Goal: Task Accomplishment & Management: Manage account settings

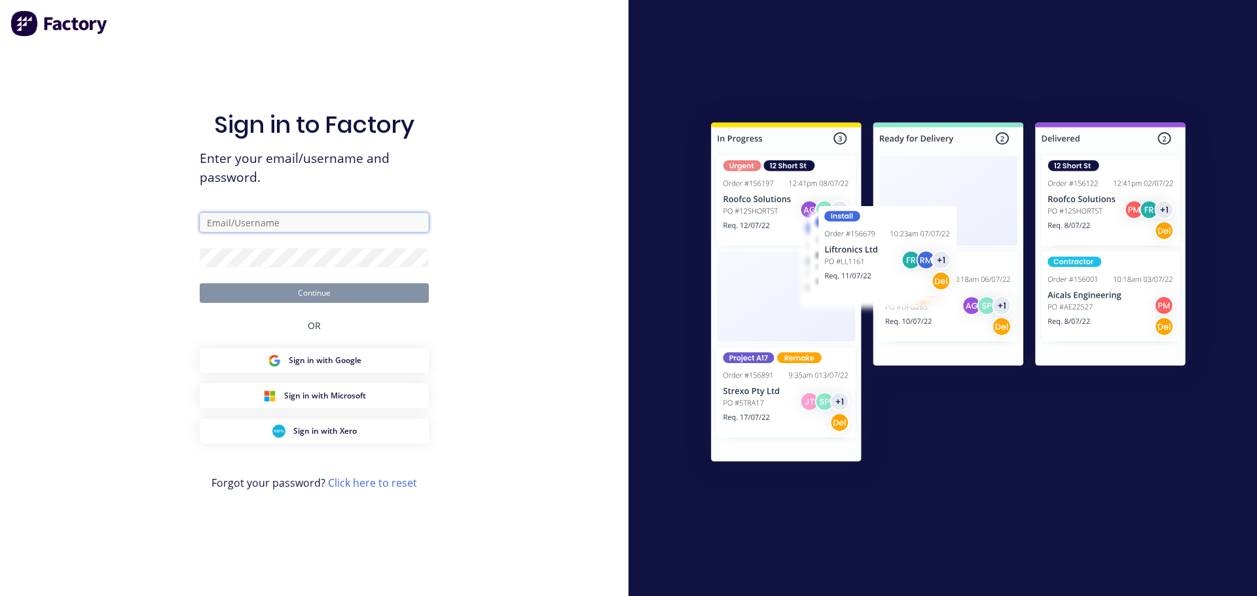
type input "[EMAIL_ADDRESS][DOMAIN_NAME]"
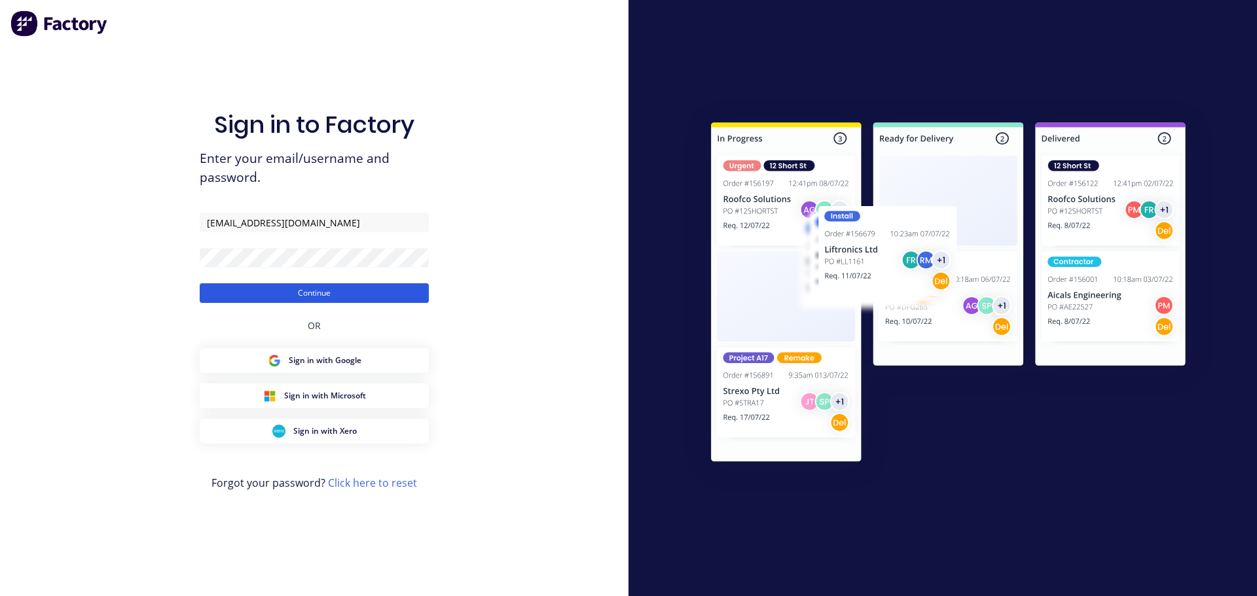
click at [319, 294] on button "Continue" at bounding box center [314, 293] width 229 height 20
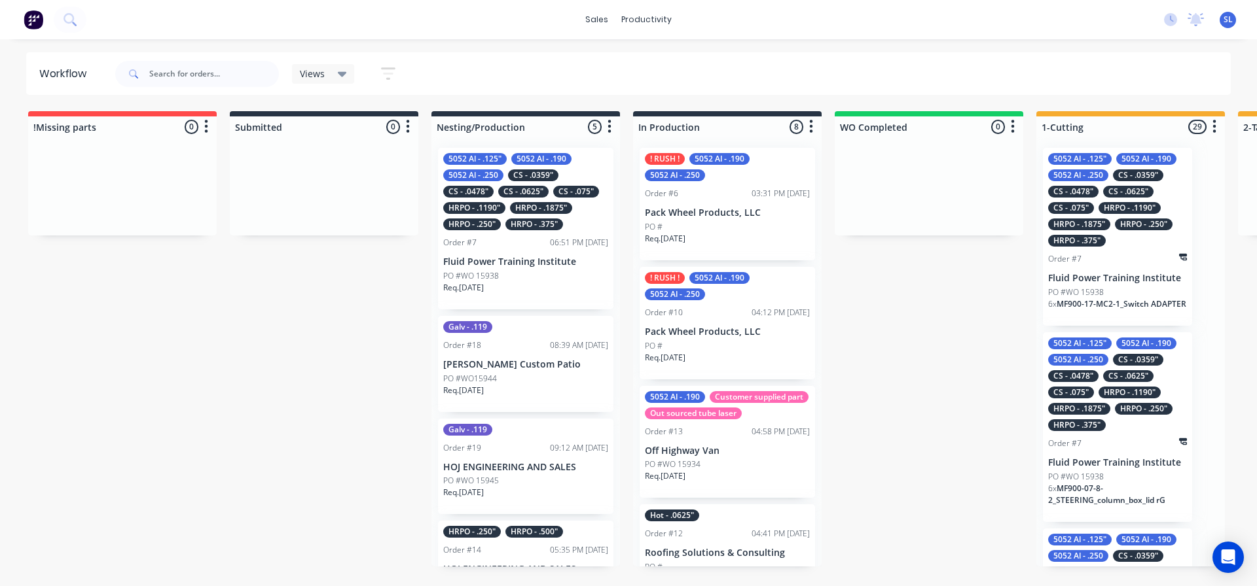
click at [722, 337] on p "Pack Wheel Products, LLC" at bounding box center [727, 332] width 165 height 11
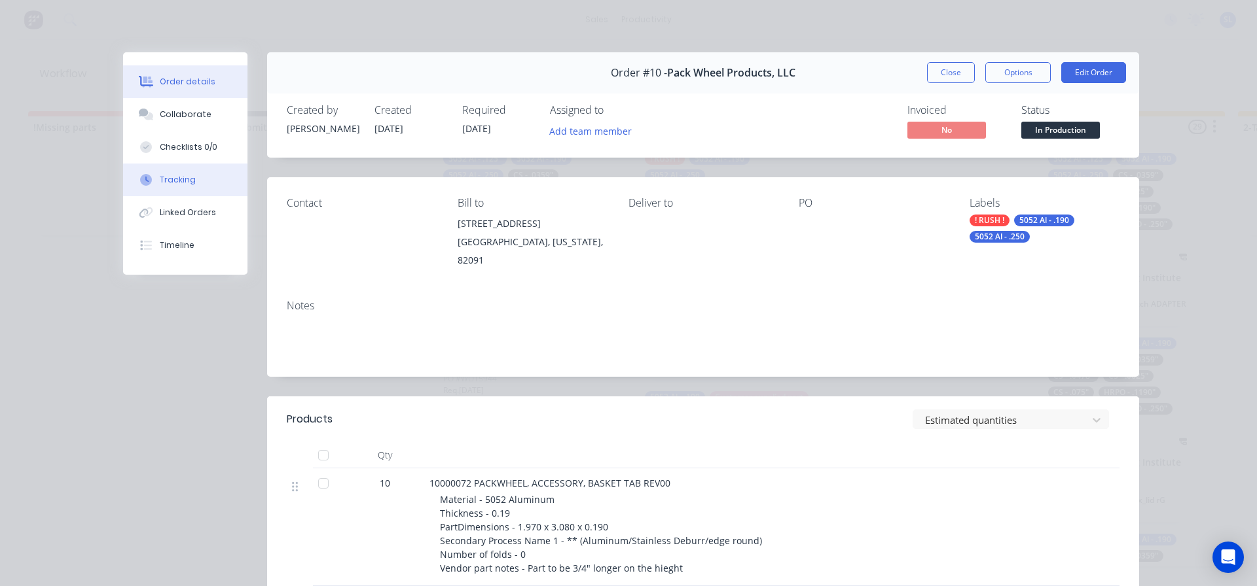
click at [164, 179] on div "Tracking" at bounding box center [178, 180] width 36 height 12
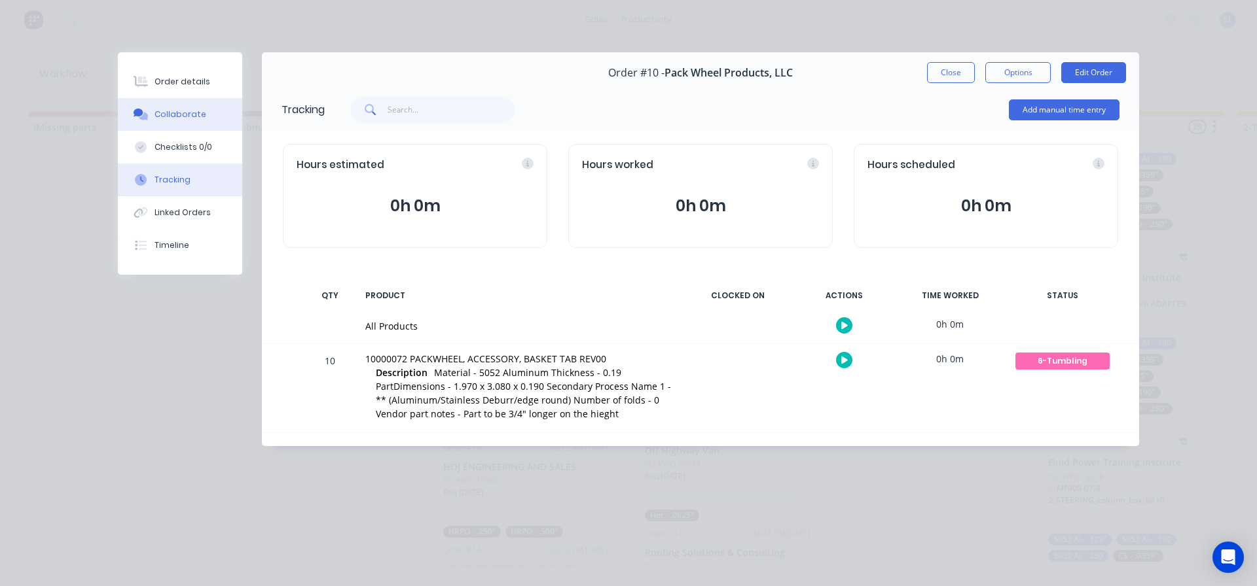
click at [172, 116] on div "Collaborate" at bounding box center [180, 115] width 52 height 12
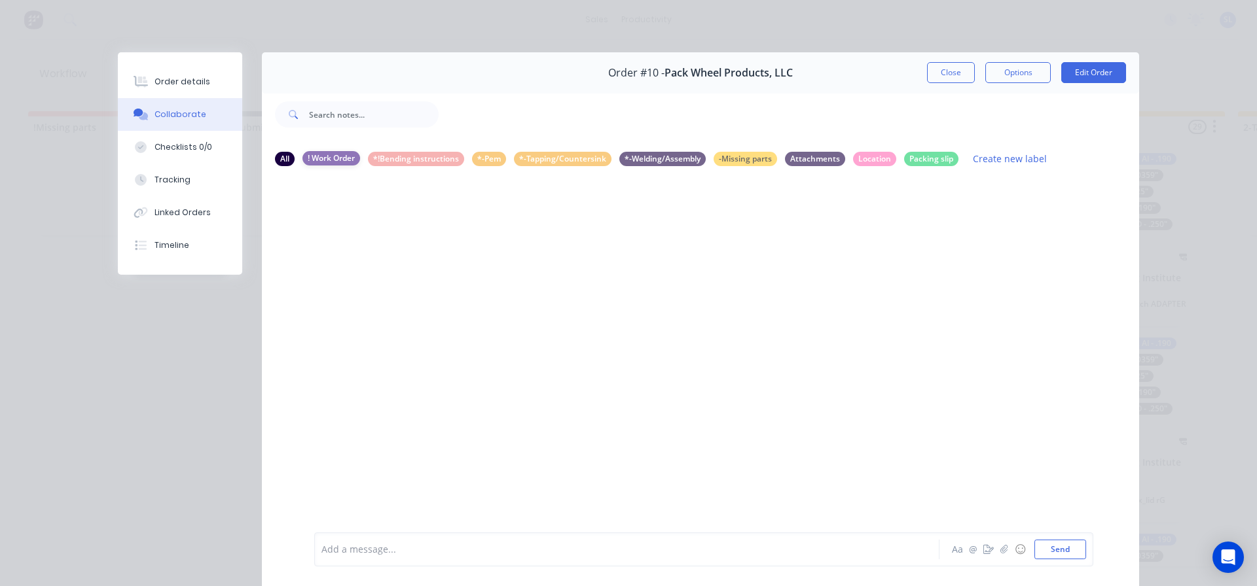
click at [332, 160] on div "! Work Order" at bounding box center [331, 158] width 58 height 14
click at [327, 225] on div at bounding box center [700, 354] width 877 height 354
click at [327, 162] on div "! Work Order" at bounding box center [331, 158] width 58 height 14
click at [332, 157] on div "! Work Order" at bounding box center [331, 158] width 58 height 14
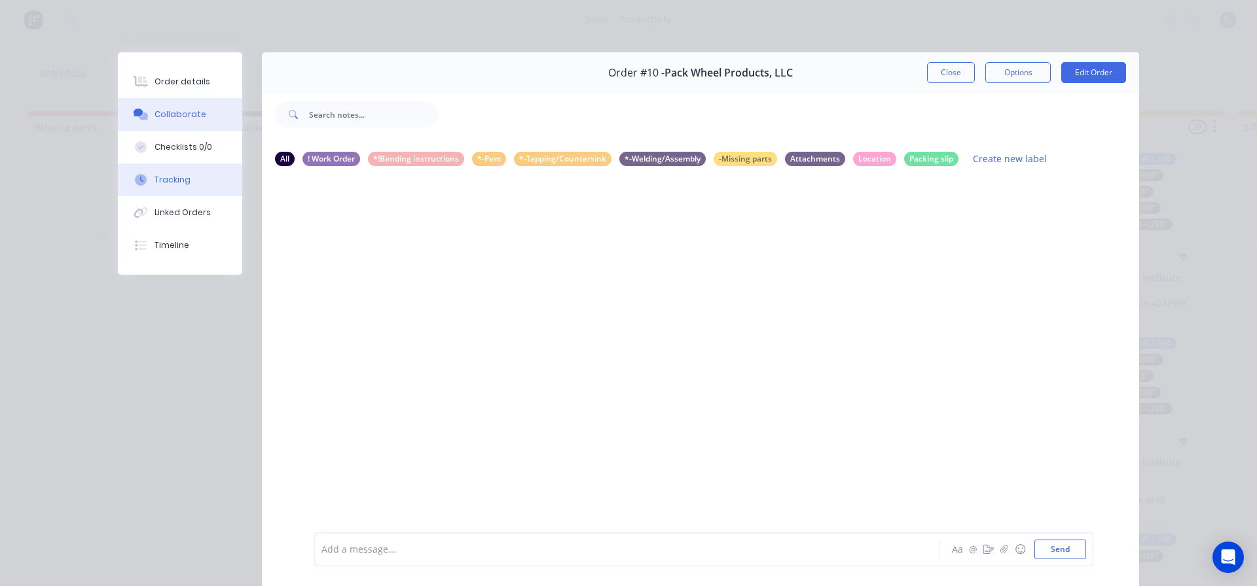
click at [165, 182] on div "Tracking" at bounding box center [172, 180] width 36 height 12
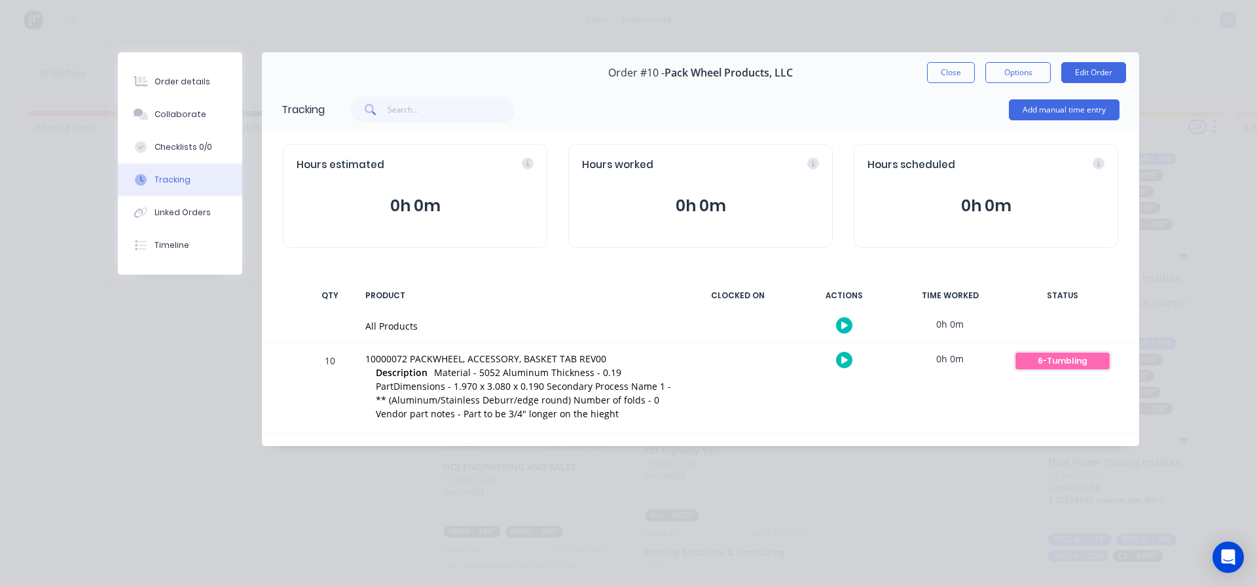
click at [1065, 361] on div "6-Tumbling" at bounding box center [1062, 361] width 94 height 17
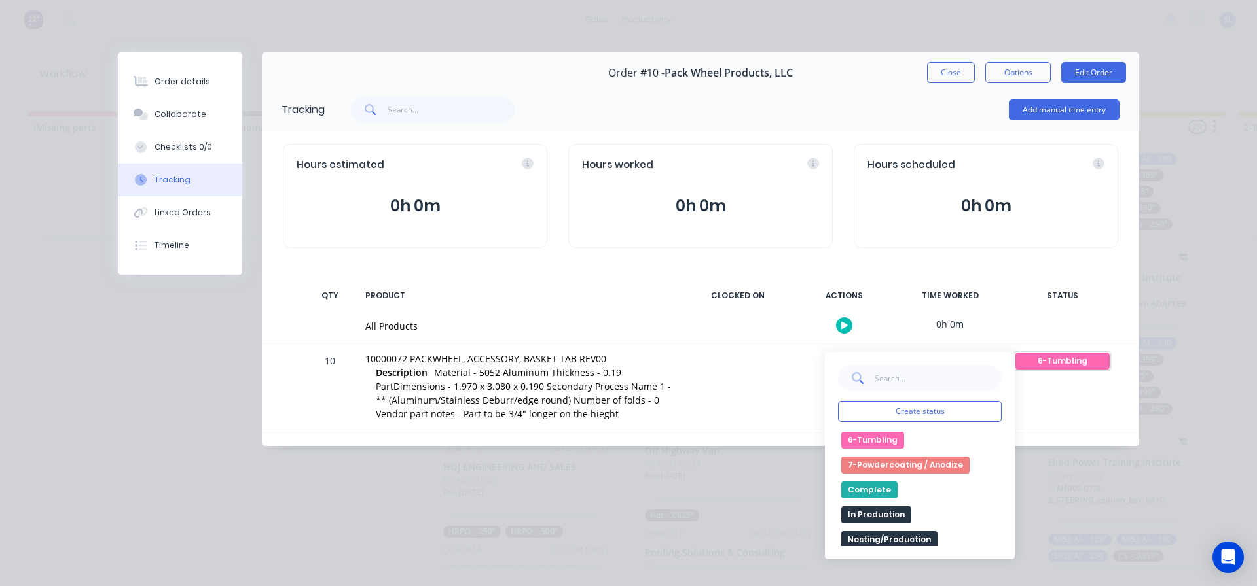
scroll to position [131, 0]
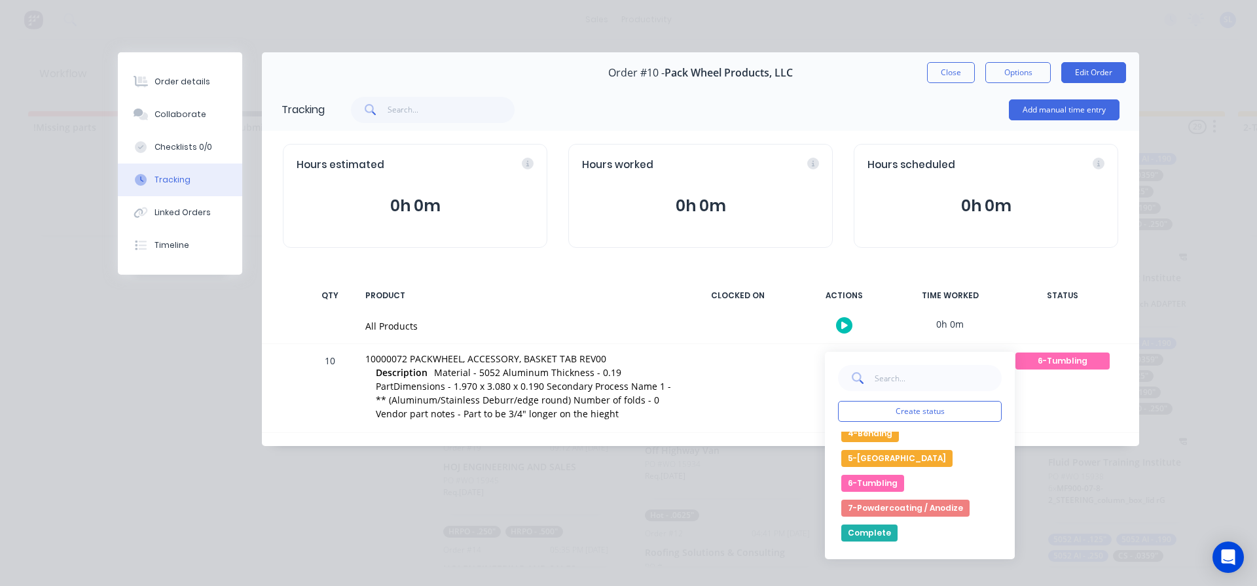
click at [865, 531] on button "Complete" at bounding box center [869, 533] width 56 height 17
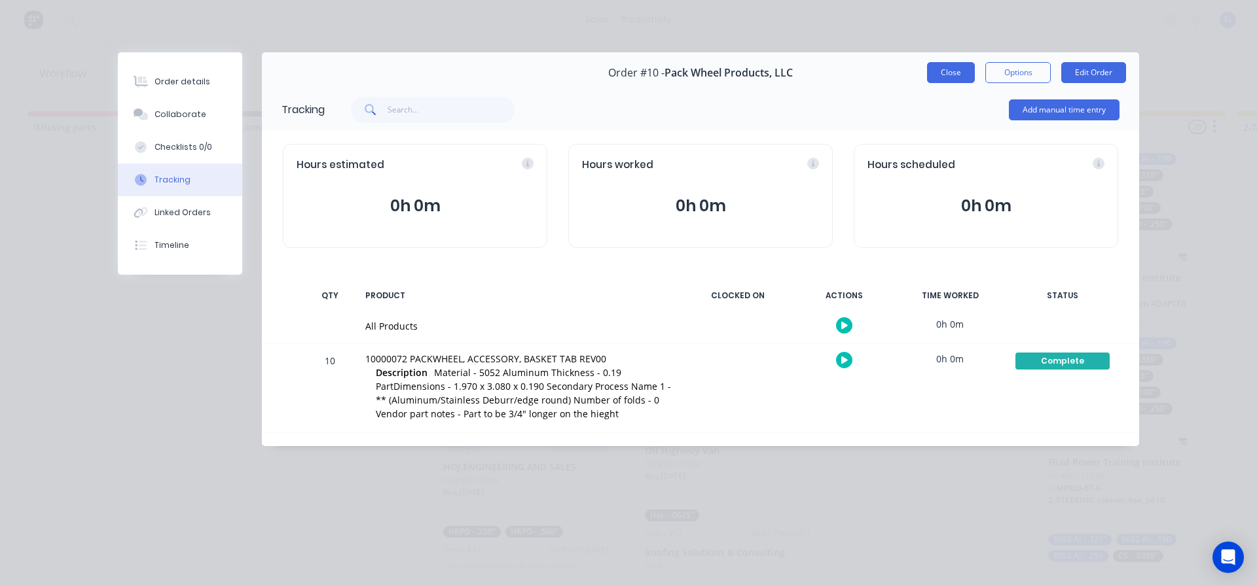
click at [944, 71] on button "Close" at bounding box center [951, 72] width 48 height 21
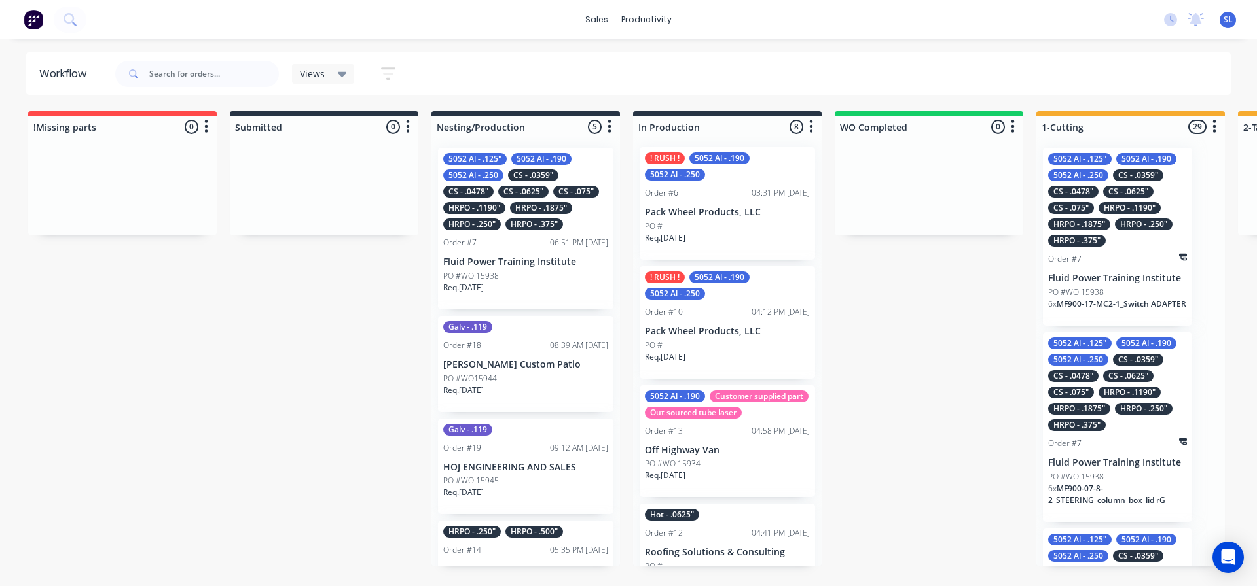
scroll to position [0, 0]
click at [711, 219] on div "! RUSH ! 5052 Al - .190 5052 Al - .250 Order #6 03:31 PM 06/10/25 Pack Wheel Pr…" at bounding box center [726, 204] width 175 height 113
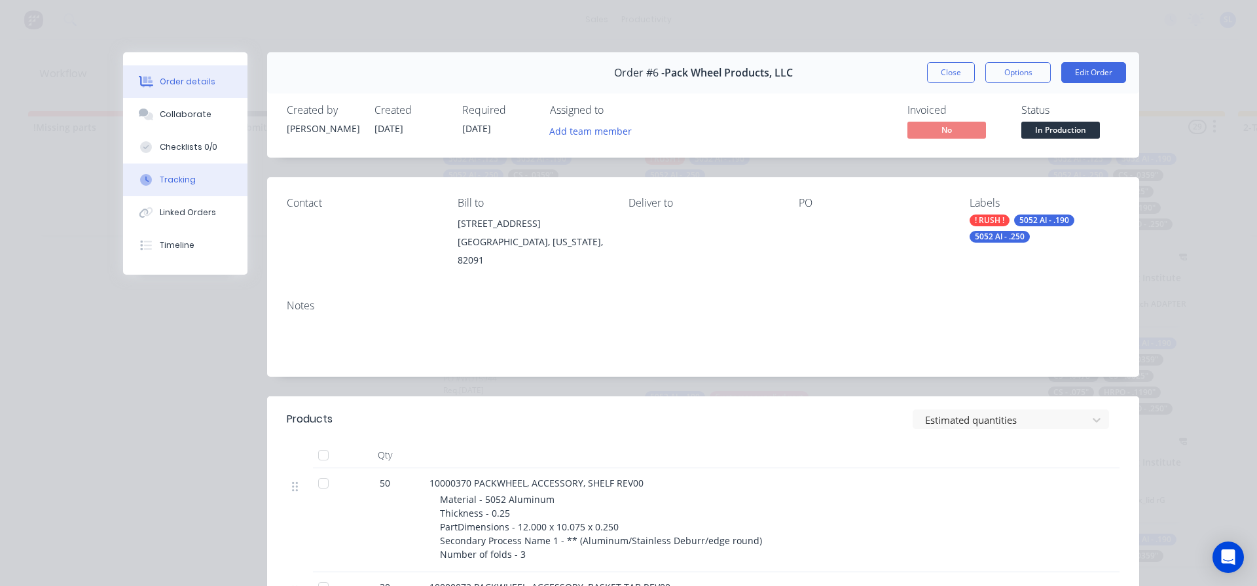
click at [164, 176] on div "Tracking" at bounding box center [178, 180] width 36 height 12
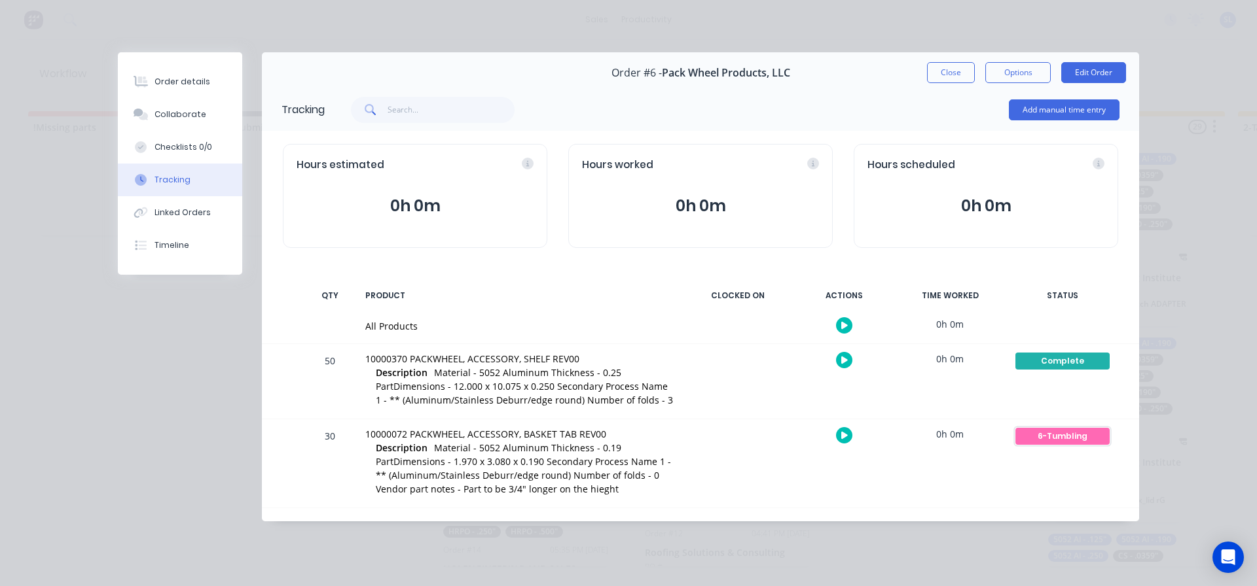
click at [1060, 438] on div "6-Tumbling" at bounding box center [1062, 436] width 94 height 17
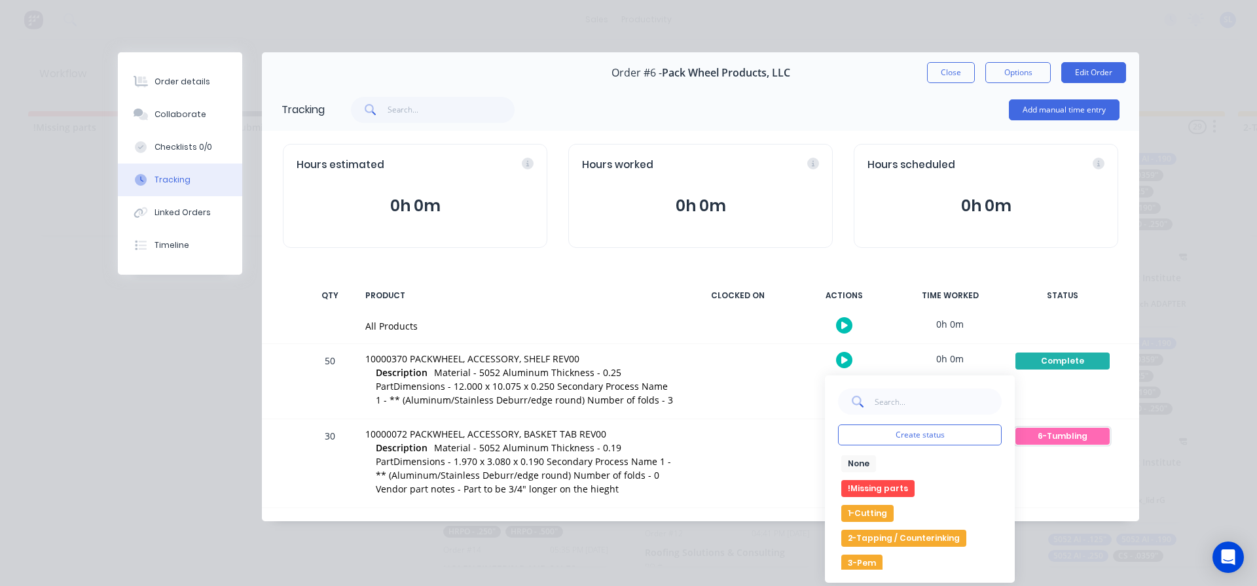
scroll to position [196, 0]
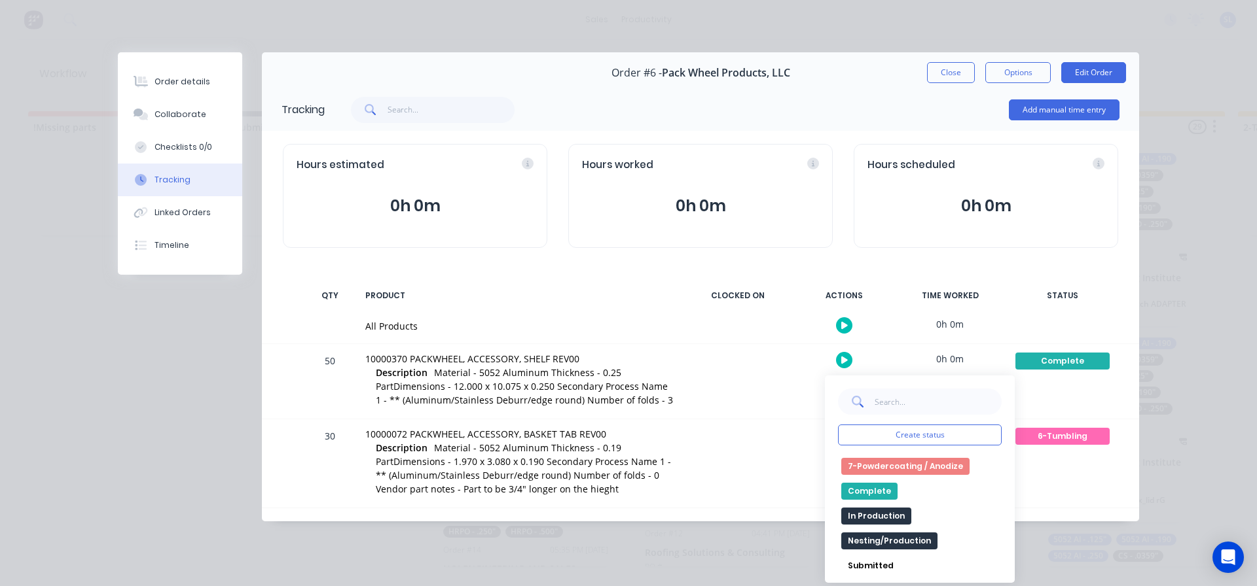
click at [860, 492] on button "Complete" at bounding box center [869, 491] width 56 height 17
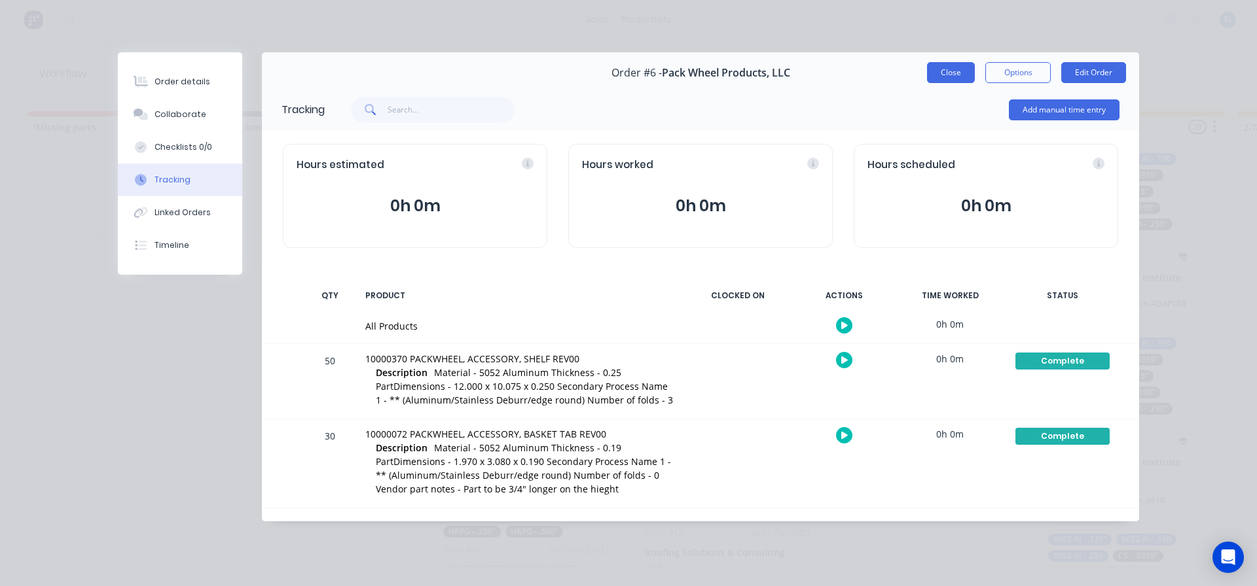
click at [944, 73] on button "Close" at bounding box center [951, 72] width 48 height 21
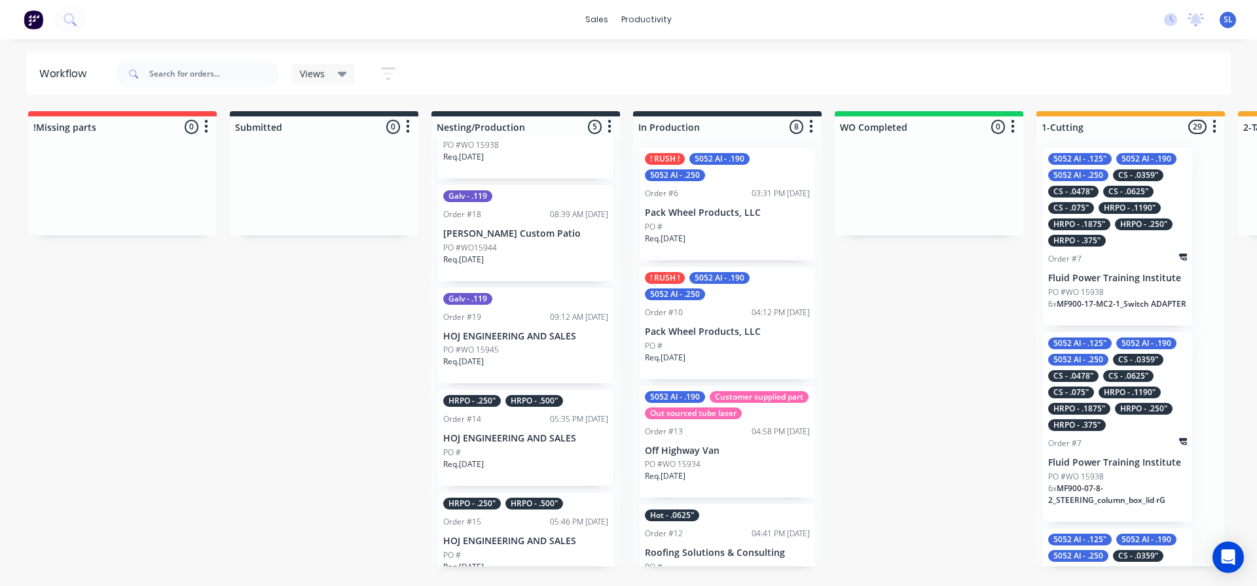
scroll to position [0, 0]
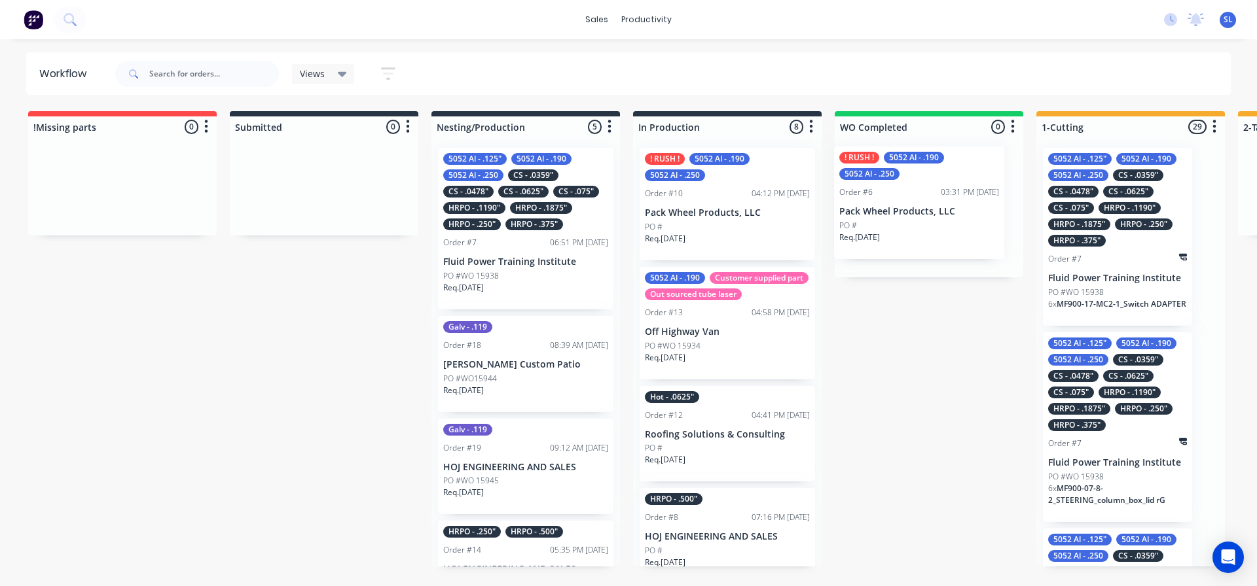
drag, startPoint x: 696, startPoint y: 210, endPoint x: 895, endPoint y: 209, distance: 198.3
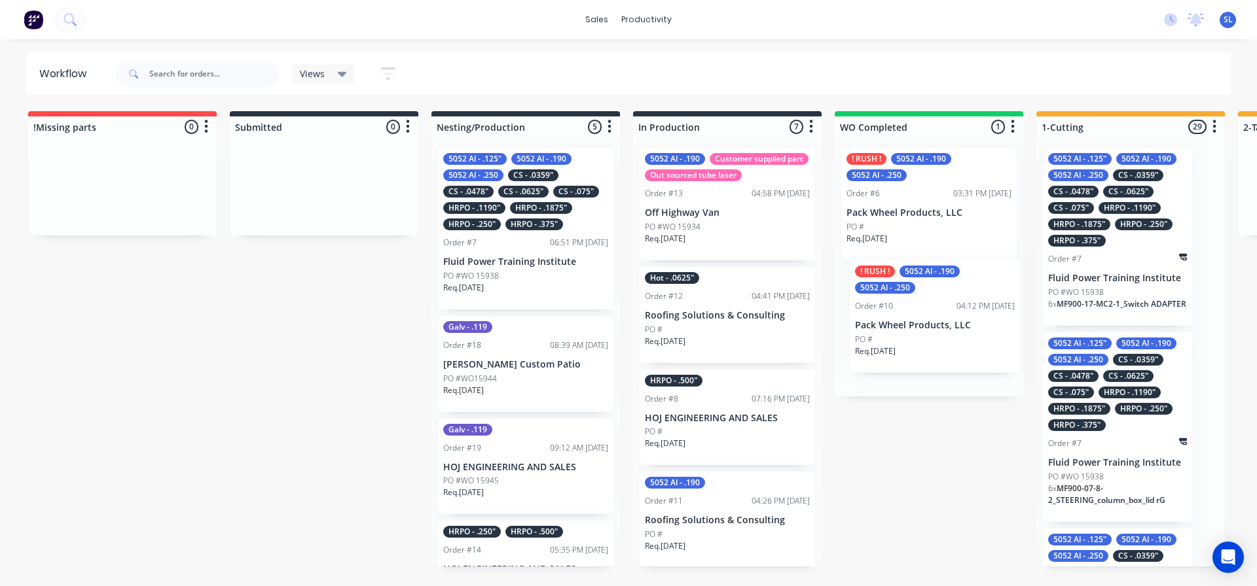
drag, startPoint x: 703, startPoint y: 217, endPoint x: 913, endPoint y: 336, distance: 241.5
click at [917, 321] on div "! RUSH ! 5052 Al - .190 5052 Al - .250 Order #10 04:12 PM 07/10/25 Pack Wheel P…" at bounding box center [928, 323] width 175 height 113
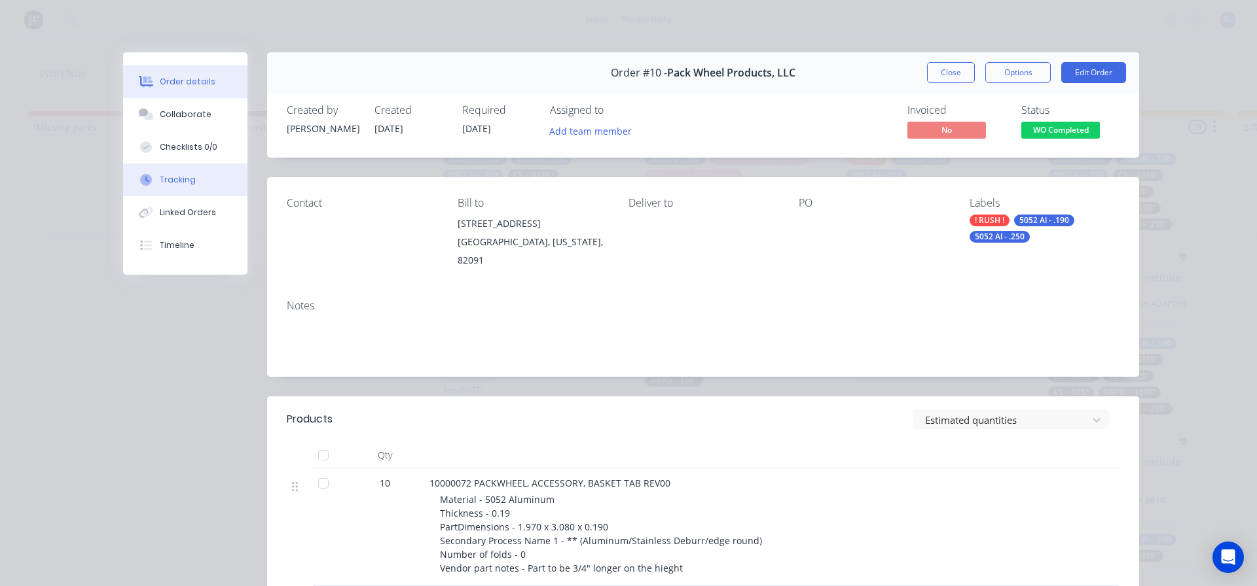
click at [167, 182] on div "Tracking" at bounding box center [178, 180] width 36 height 12
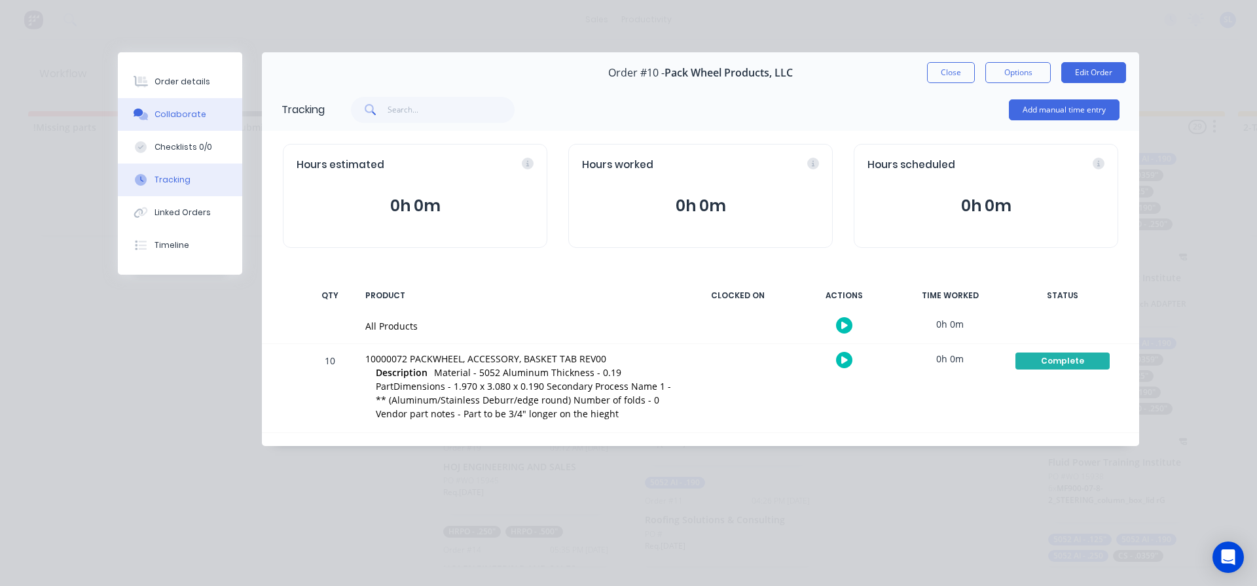
click at [185, 112] on div "Collaborate" at bounding box center [180, 115] width 52 height 12
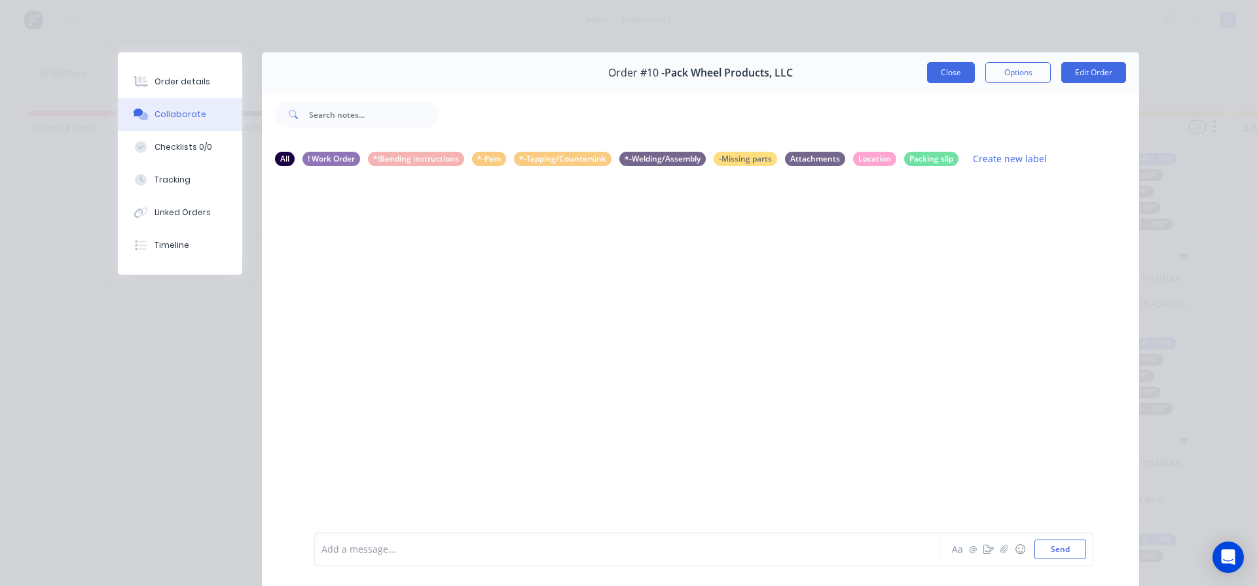
click at [939, 69] on button "Close" at bounding box center [951, 72] width 48 height 21
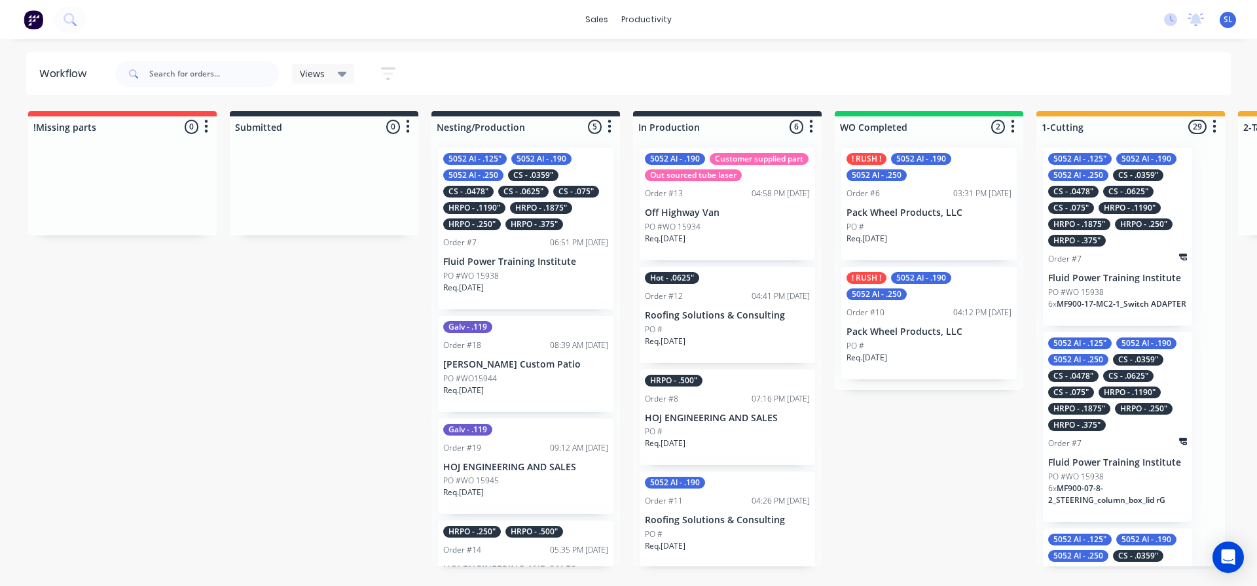
click at [908, 204] on div "! RUSH ! 5052 Al - .190 5052 Al - .250 Order #6 03:31 PM 06/10/25 Pack Wheel Pr…" at bounding box center [928, 204] width 175 height 113
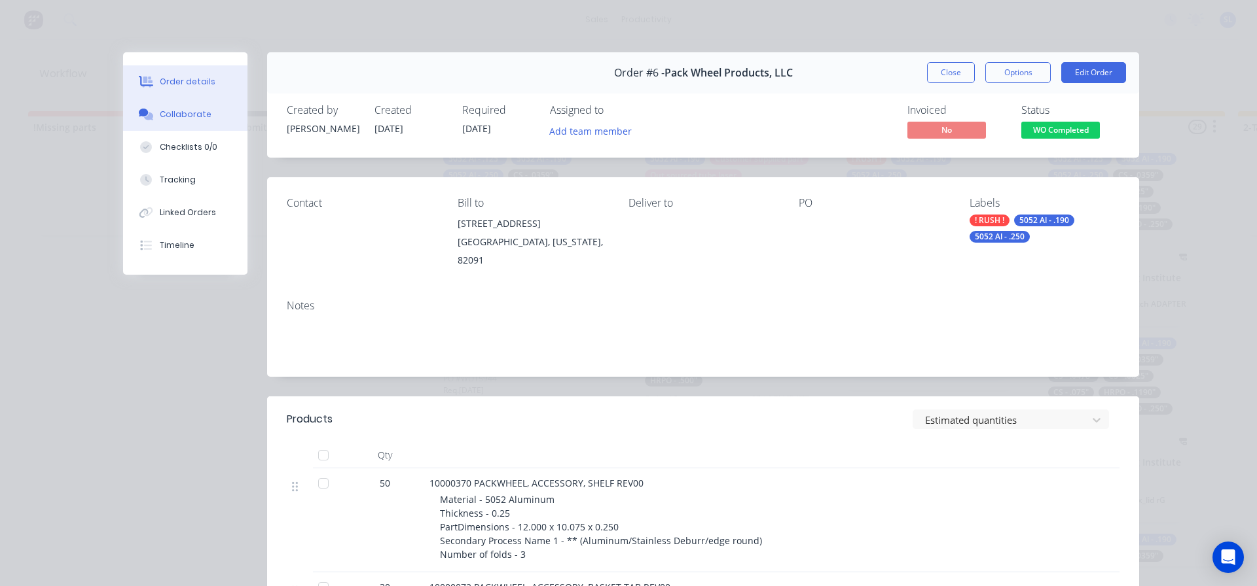
click at [174, 115] on div "Collaborate" at bounding box center [186, 115] width 52 height 12
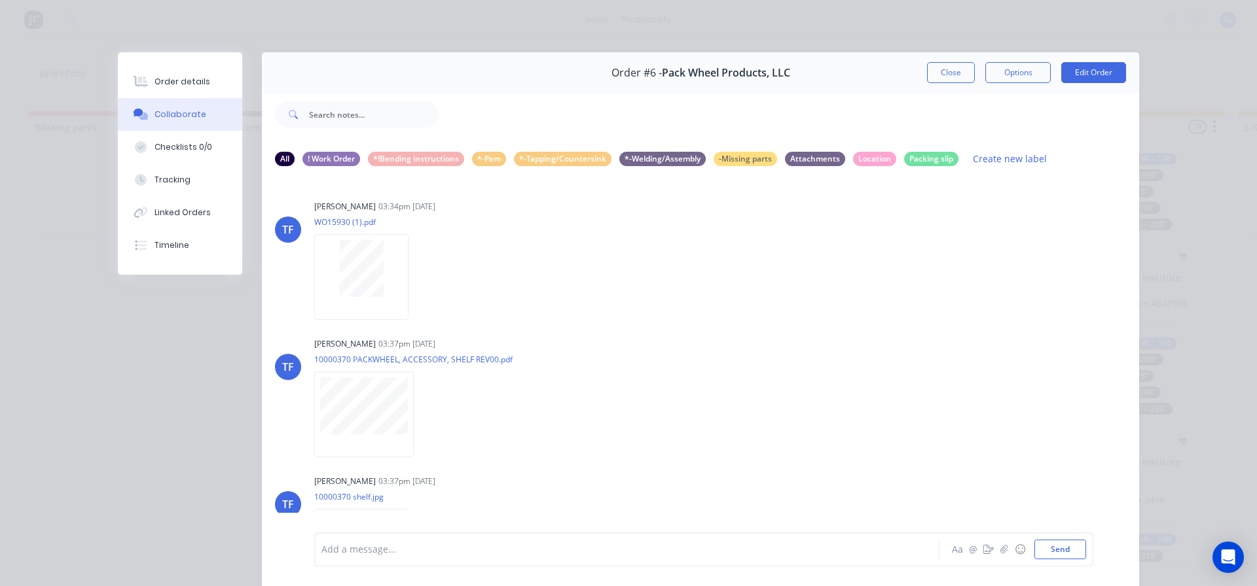
click at [338, 551] on div at bounding box center [608, 550] width 573 height 14
click at [1062, 551] on button "Send" at bounding box center [1060, 550] width 52 height 20
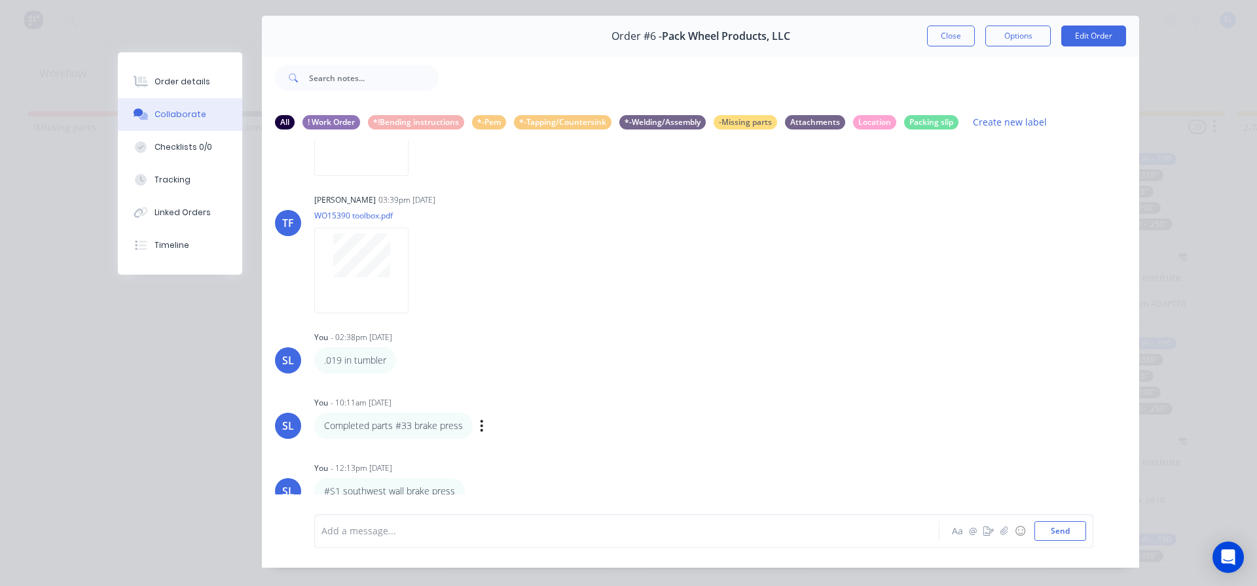
scroll to position [69, 0]
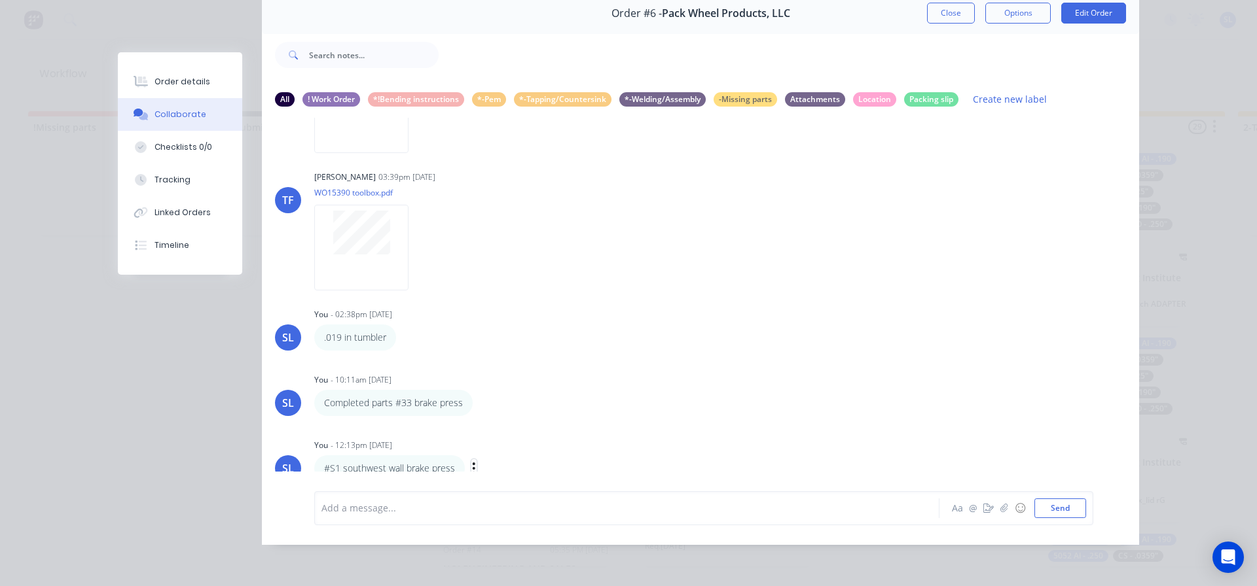
click at [473, 463] on icon "button" at bounding box center [474, 469] width 3 height 12
click at [501, 413] on button "Labels" at bounding box center [521, 424] width 82 height 22
click at [0, 0] on icon "button" at bounding box center [0, 0] width 0 height 0
click at [0, 0] on button "Labels" at bounding box center [0, 0] width 0 height 0
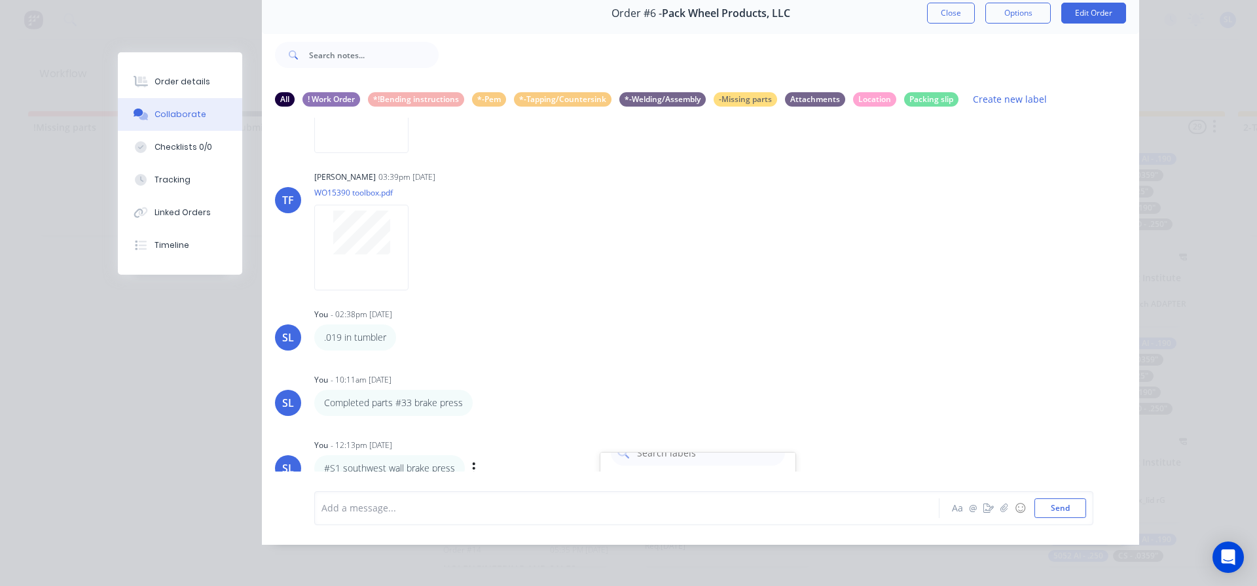
click at [708, 465] on div "Create new label ! Work Order edit *!Bending instructions edit *-Pem edit *-Tap…" at bounding box center [698, 596] width 196 height 288
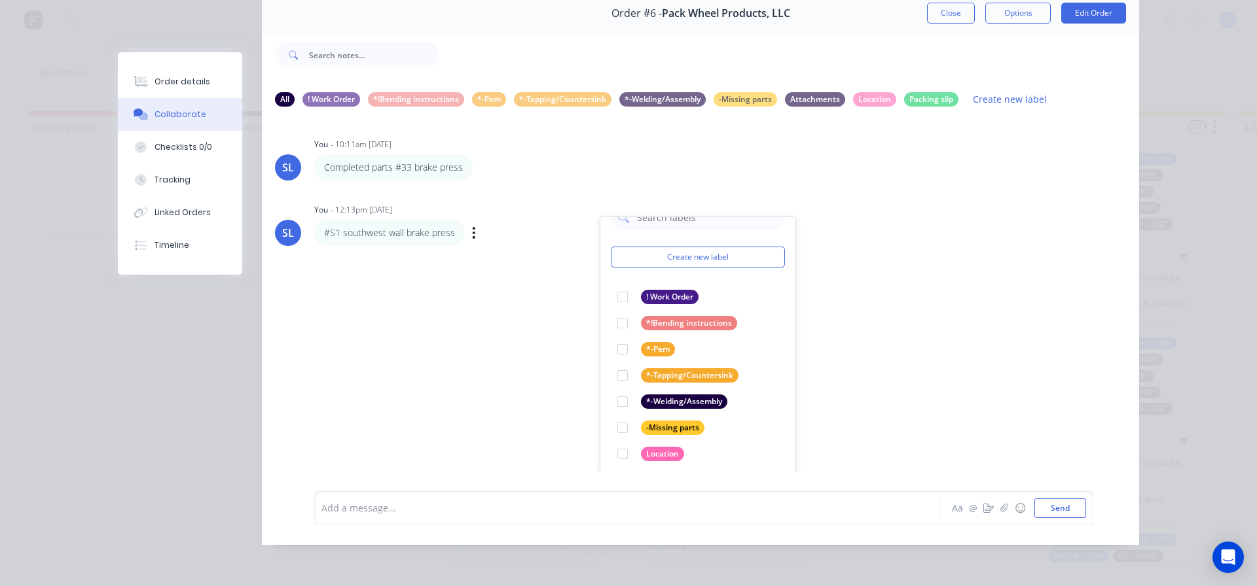
scroll to position [641, 0]
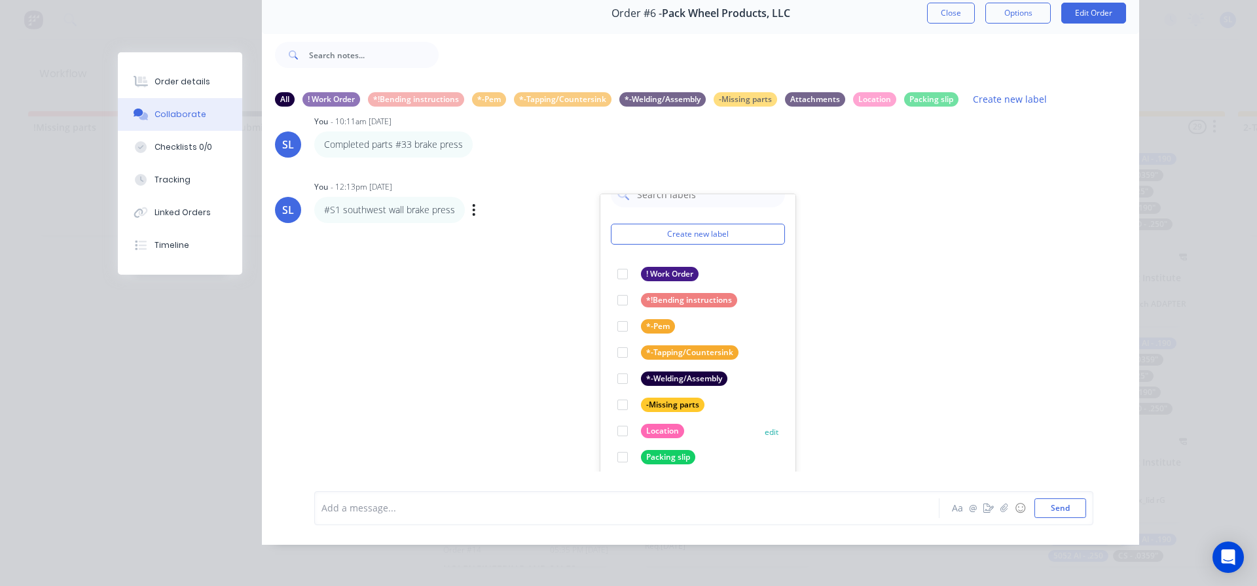
click at [619, 421] on div at bounding box center [622, 431] width 26 height 26
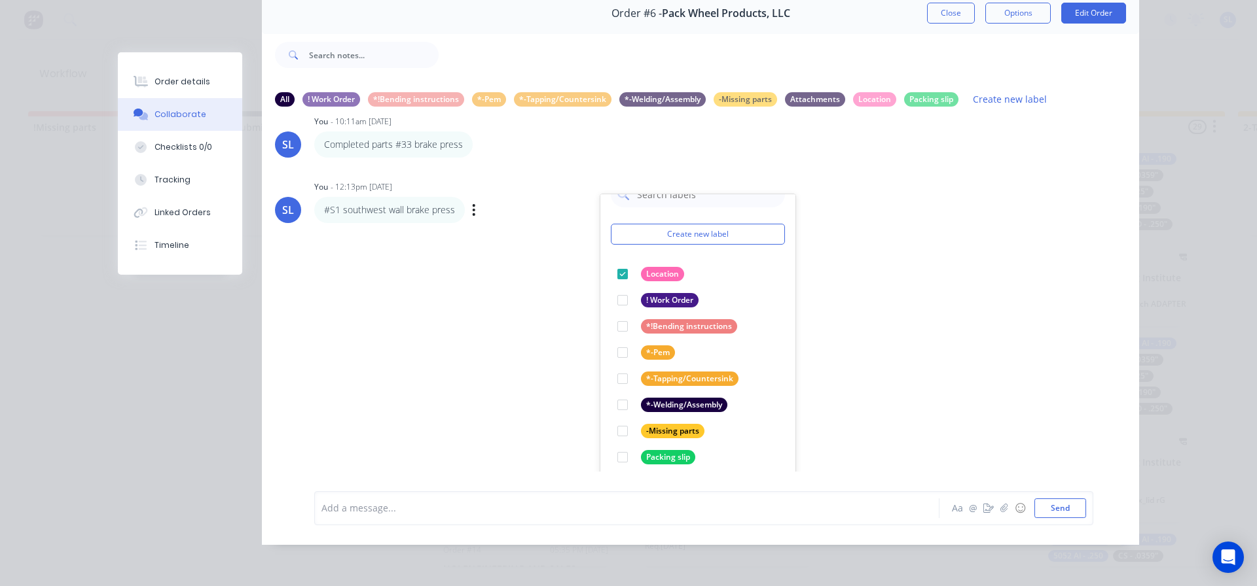
click at [529, 183] on div "You - 12:13pm 08/10/25" at bounding box center [518, 187] width 409 height 12
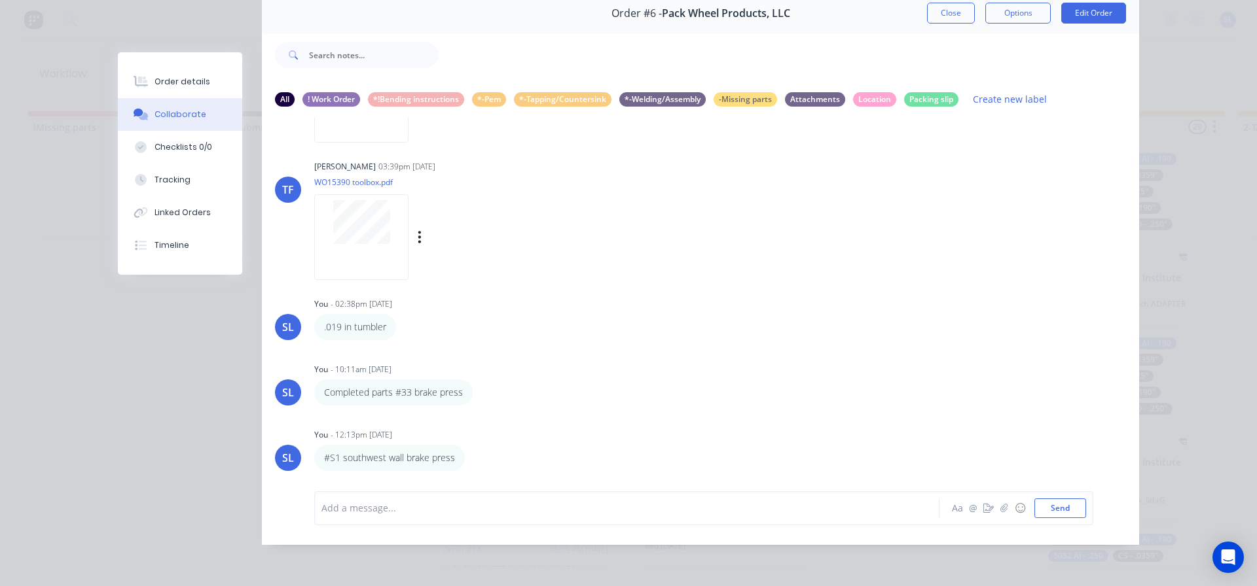
scroll to position [383, 0]
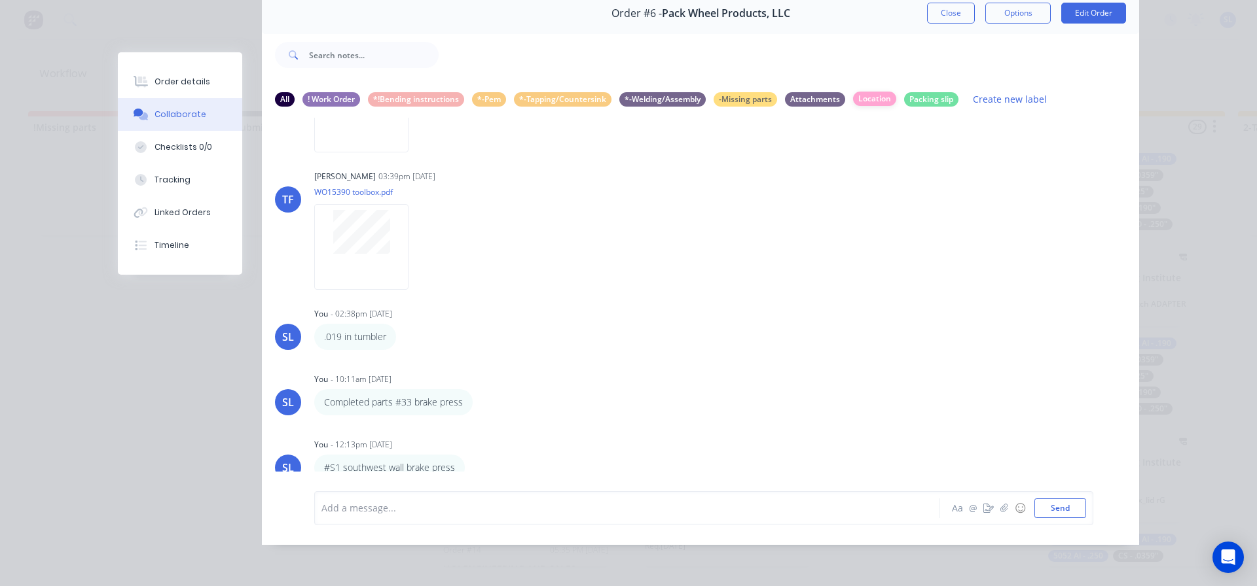
click at [863, 92] on div "Location" at bounding box center [874, 99] width 43 height 14
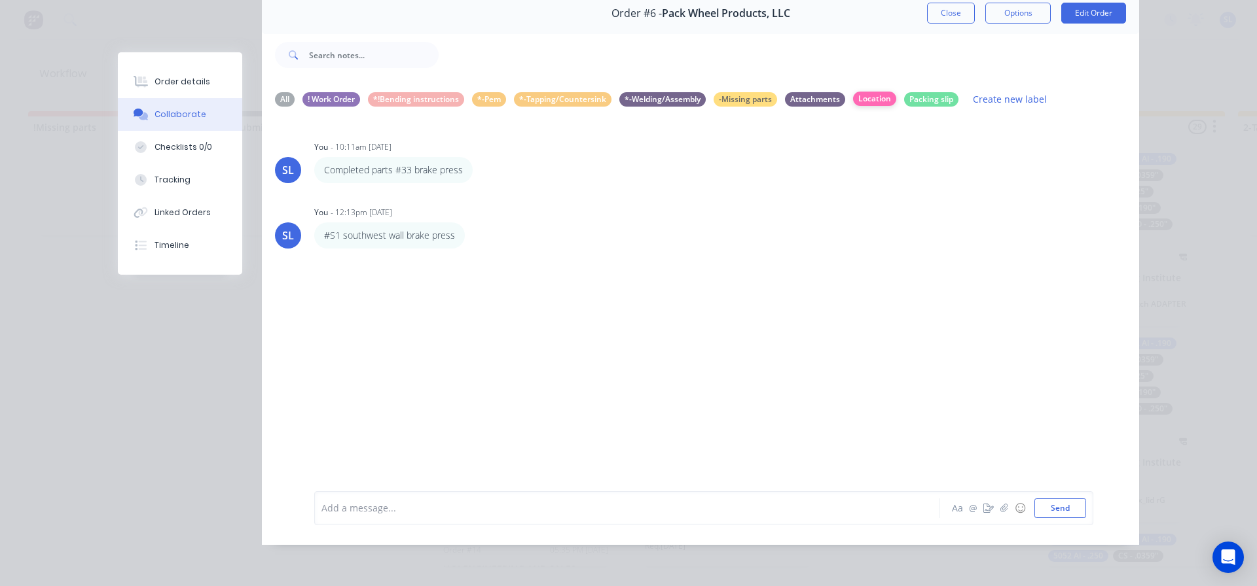
scroll to position [0, 0]
click at [452, 225] on div "#S1 southwest wall brake press" at bounding box center [389, 236] width 151 height 26
click at [0, 0] on icon "button" at bounding box center [0, 0] width 0 height 0
click at [0, 0] on button "Edit" at bounding box center [0, 0] width 0 height 0
click at [1058, 507] on button "Send" at bounding box center [1060, 509] width 52 height 20
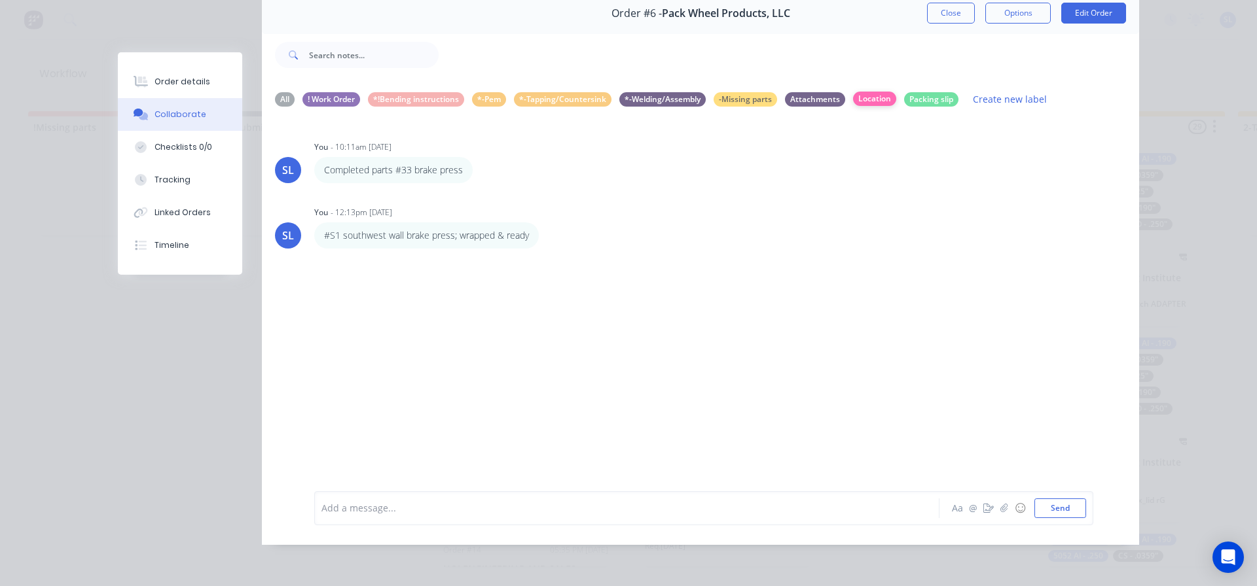
click at [863, 92] on div "Location" at bounding box center [874, 99] width 43 height 14
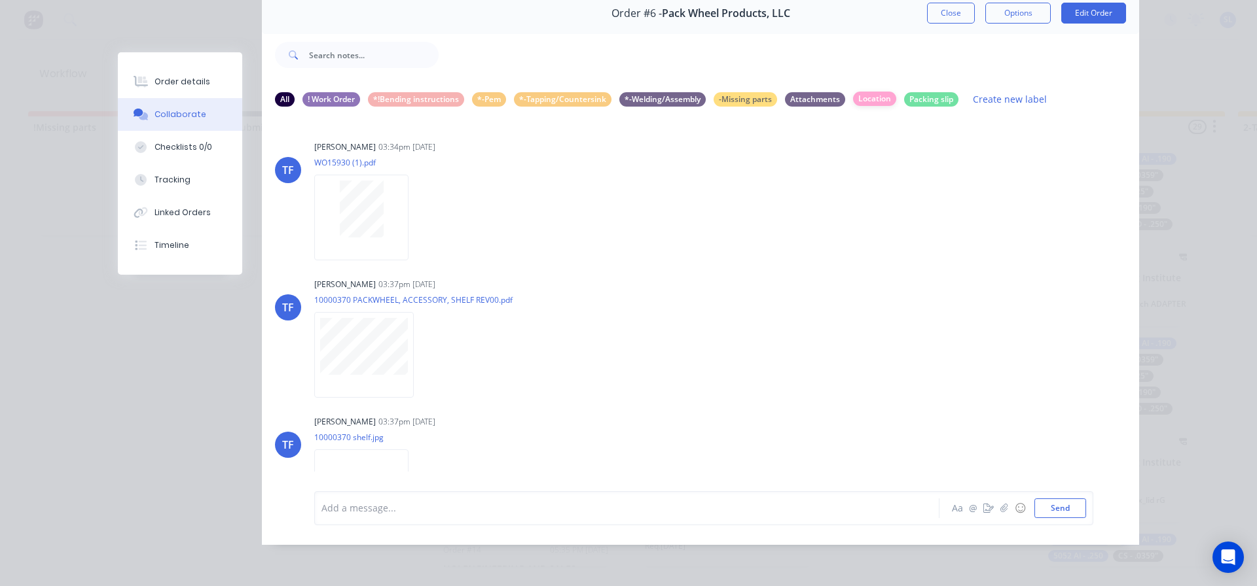
click at [869, 92] on div "Location" at bounding box center [874, 99] width 43 height 14
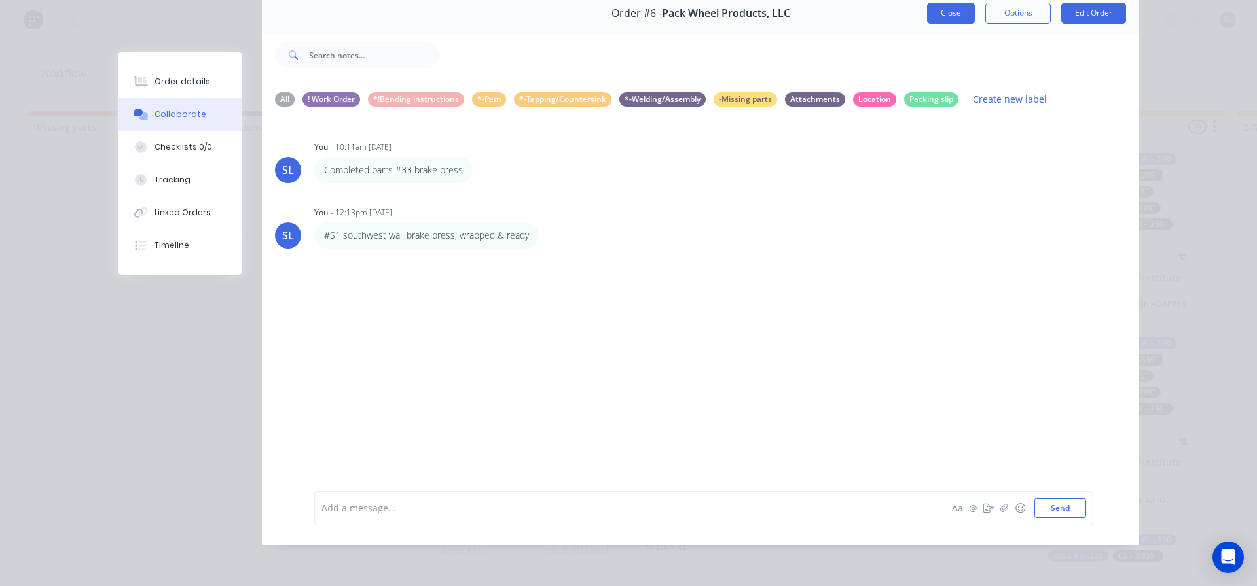
click at [947, 5] on button "Close" at bounding box center [951, 13] width 48 height 21
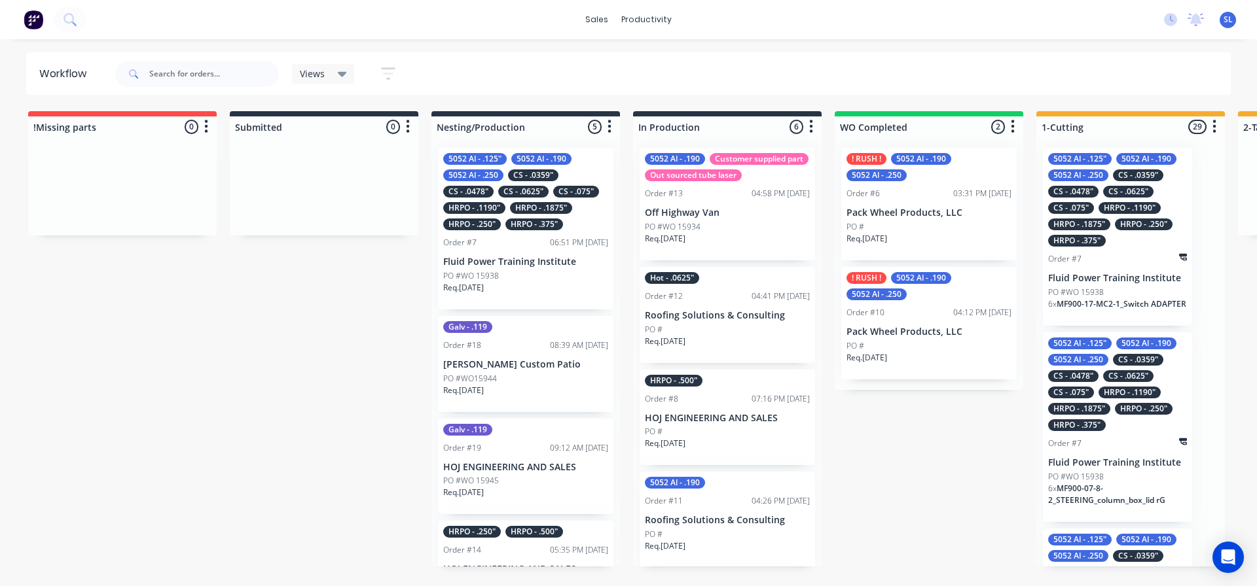
click at [917, 331] on p "Pack Wheel Products, LLC" at bounding box center [928, 332] width 165 height 11
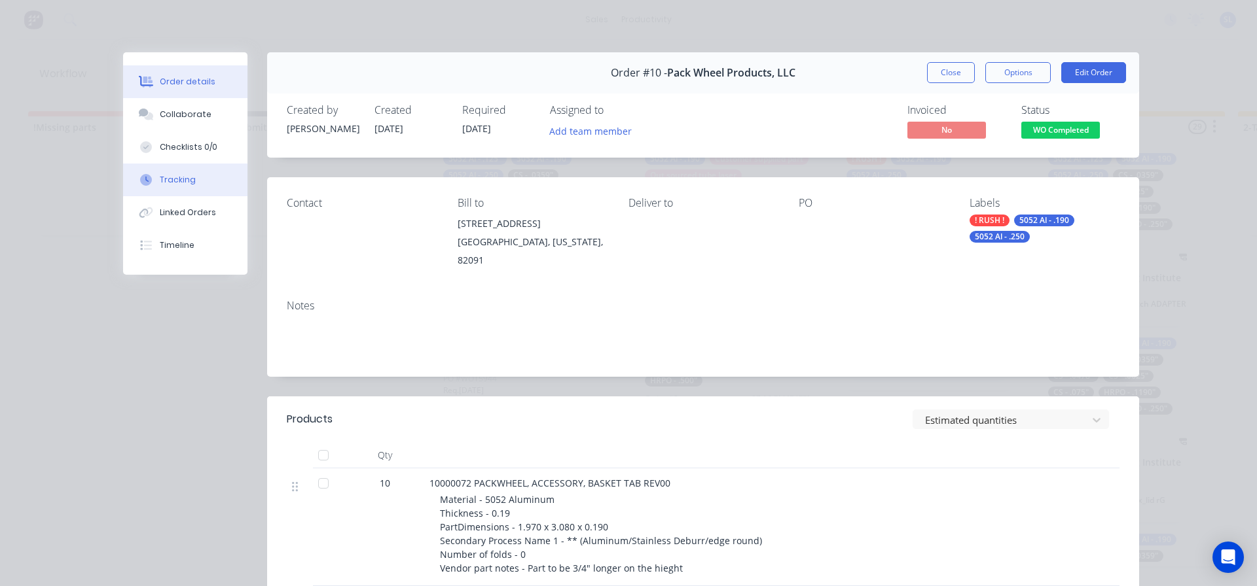
click at [166, 179] on div "Tracking" at bounding box center [178, 180] width 36 height 12
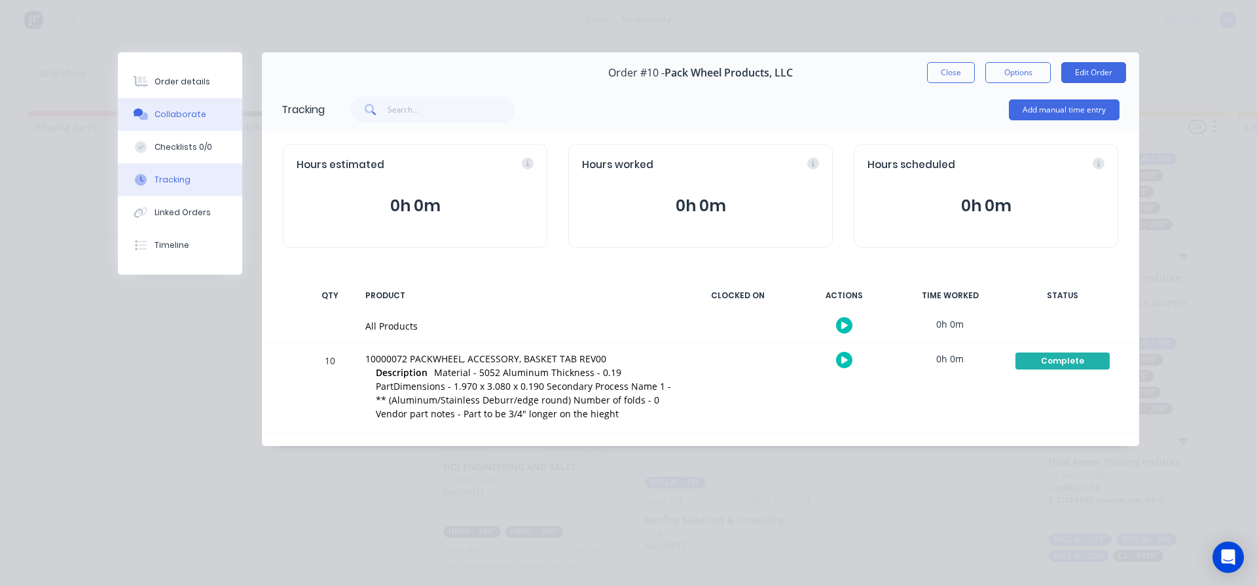
click at [177, 113] on div "Collaborate" at bounding box center [180, 115] width 52 height 12
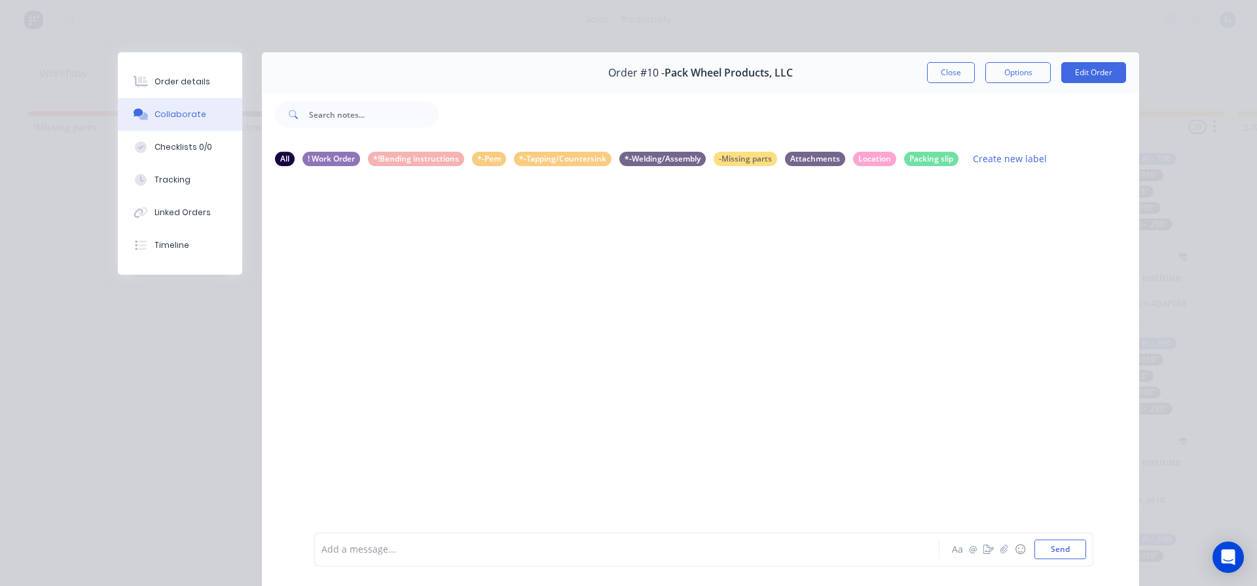
click at [346, 550] on div at bounding box center [608, 550] width 573 height 14
click at [334, 551] on span "#S1southwest wall brake press; wrapped & ready" at bounding box center [430, 550] width 217 height 12
click at [1055, 550] on button "Send" at bounding box center [1060, 550] width 52 height 20
click at [546, 227] on icon "button" at bounding box center [548, 229] width 4 height 15
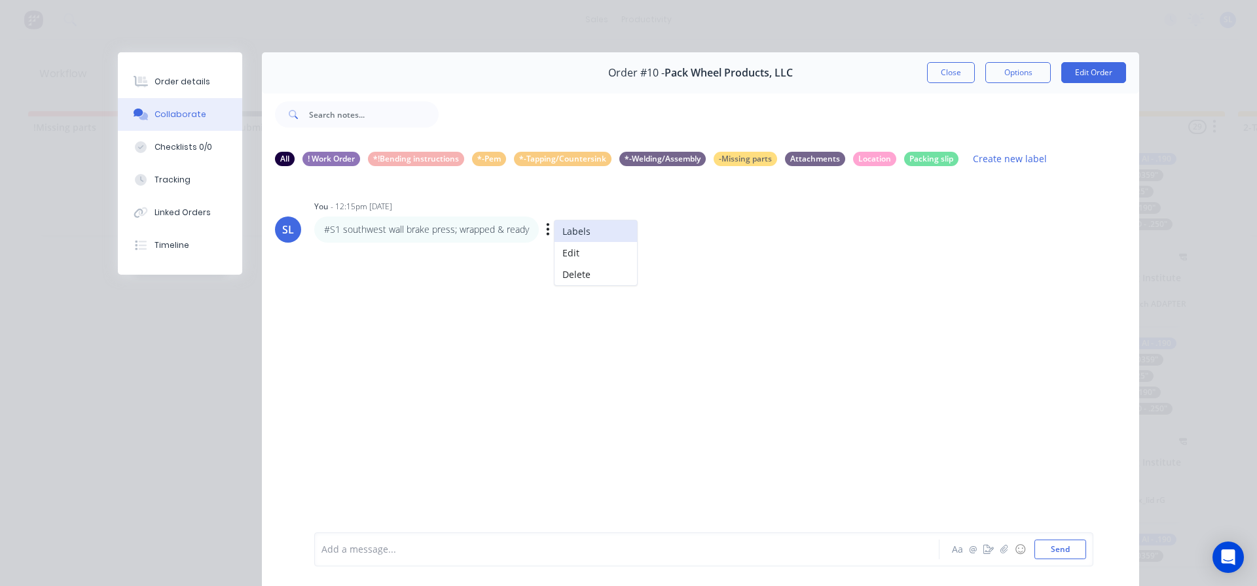
click at [568, 229] on button "Labels" at bounding box center [595, 232] width 82 height 22
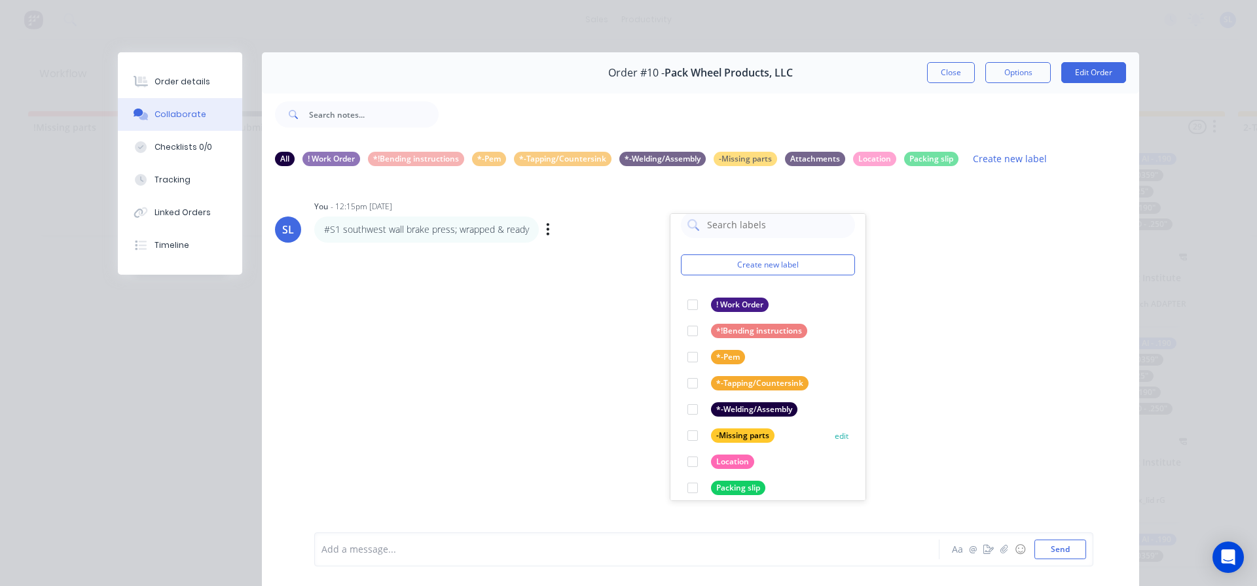
scroll to position [24, 0]
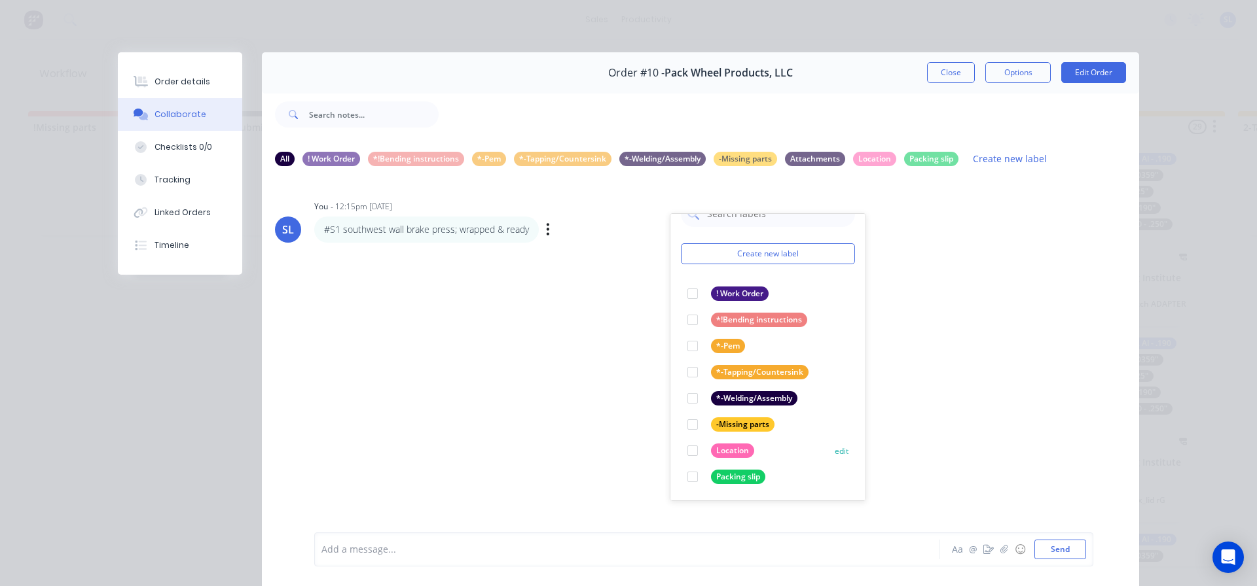
click at [690, 448] on div at bounding box center [692, 451] width 26 height 26
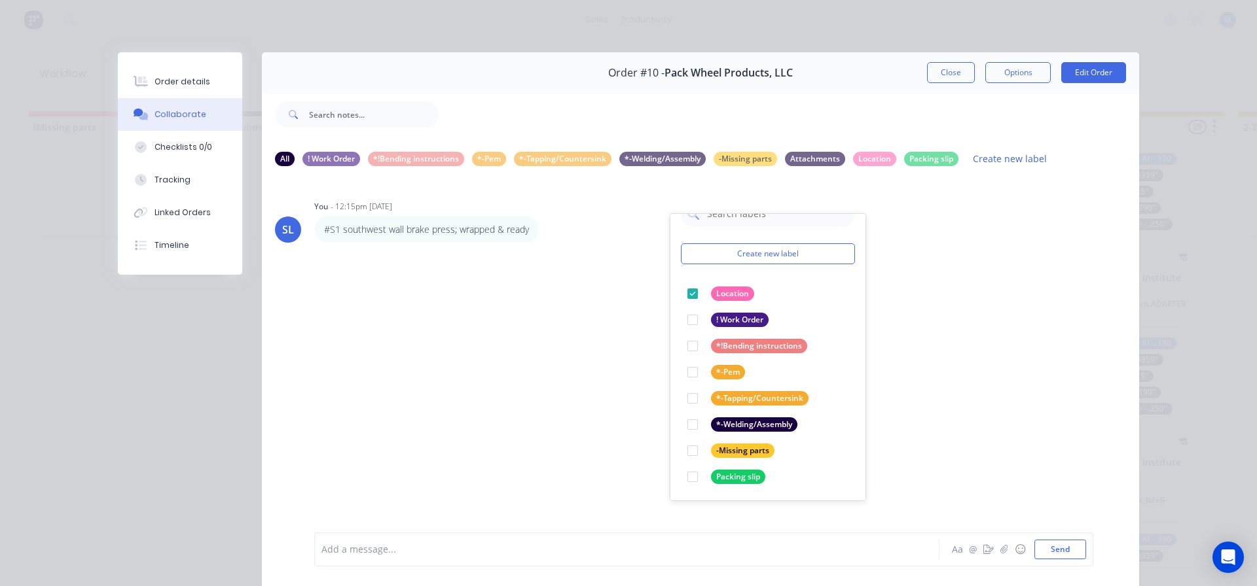
click at [634, 272] on div "SL You - 12:15pm 08/10/25 Create new label Location edit ! Work Order edit *!Be…" at bounding box center [700, 354] width 877 height 354
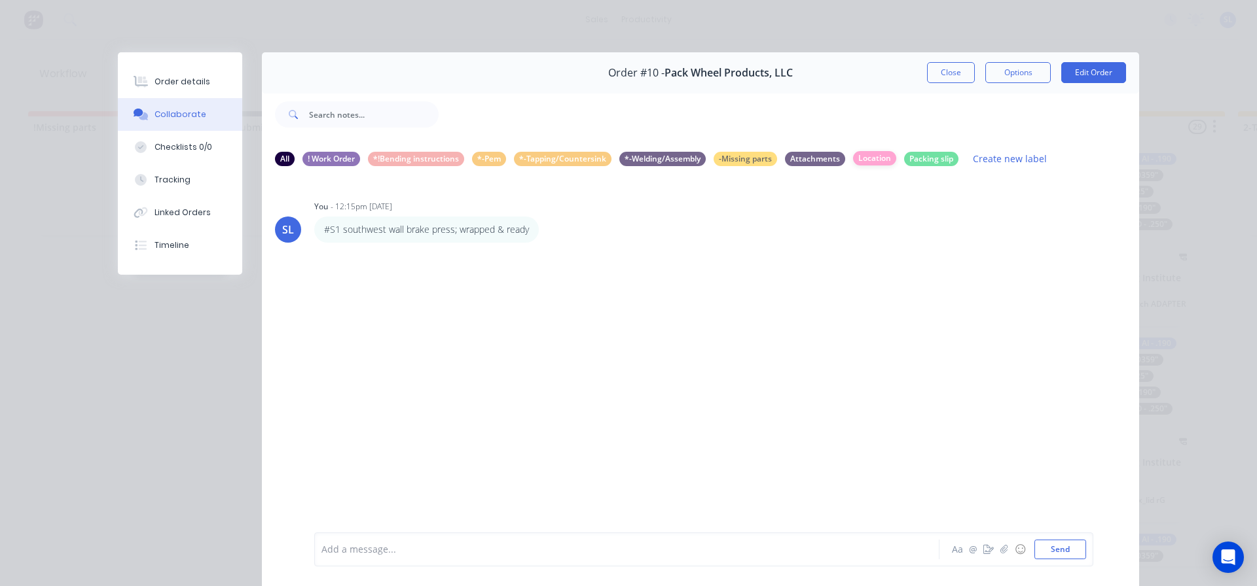
click at [870, 154] on div "Location" at bounding box center [874, 158] width 43 height 14
click at [387, 160] on div "*!Bending instructions" at bounding box center [416, 158] width 96 height 14
click at [389, 160] on div "*!Bending instructions" at bounding box center [416, 158] width 96 height 14
click at [336, 157] on div "! Work Order" at bounding box center [331, 158] width 58 height 14
drag, startPoint x: 370, startPoint y: 330, endPoint x: 329, endPoint y: 235, distance: 103.2
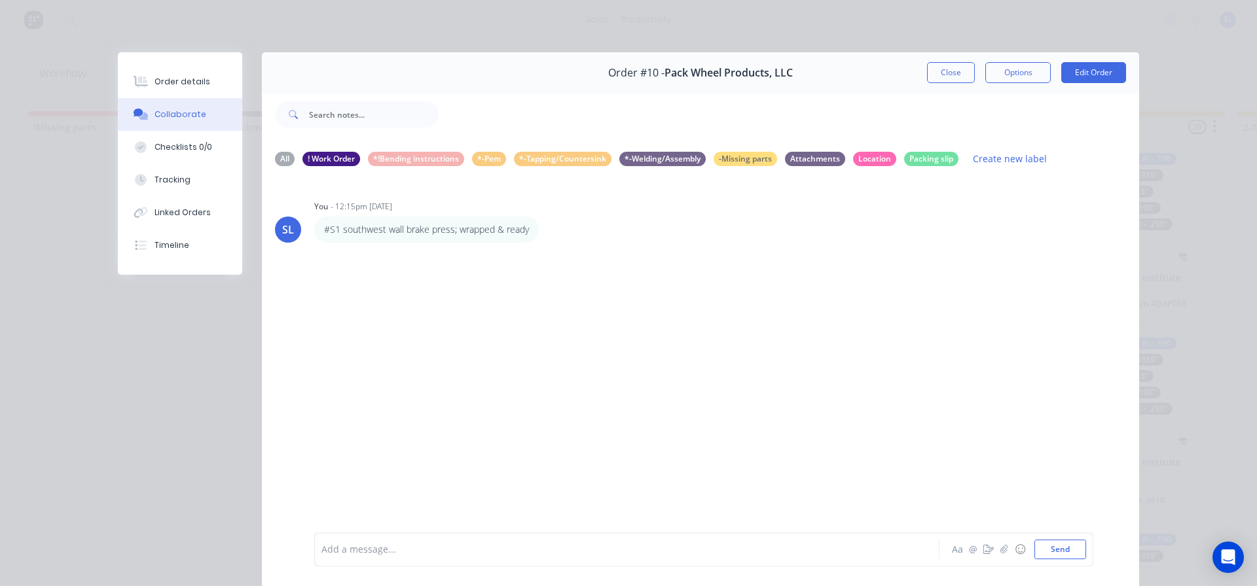
click at [369, 328] on div "SL You - 12:15pm 08/10/25 #S1 southwest wall brake press; wrapped & ready Label…" at bounding box center [700, 354] width 877 height 354
click at [281, 160] on div "All" at bounding box center [285, 158] width 20 height 14
click at [323, 160] on div "! Work Order" at bounding box center [331, 158] width 58 height 14
click at [868, 159] on div "Location" at bounding box center [874, 158] width 43 height 14
click at [940, 75] on button "Close" at bounding box center [951, 72] width 48 height 21
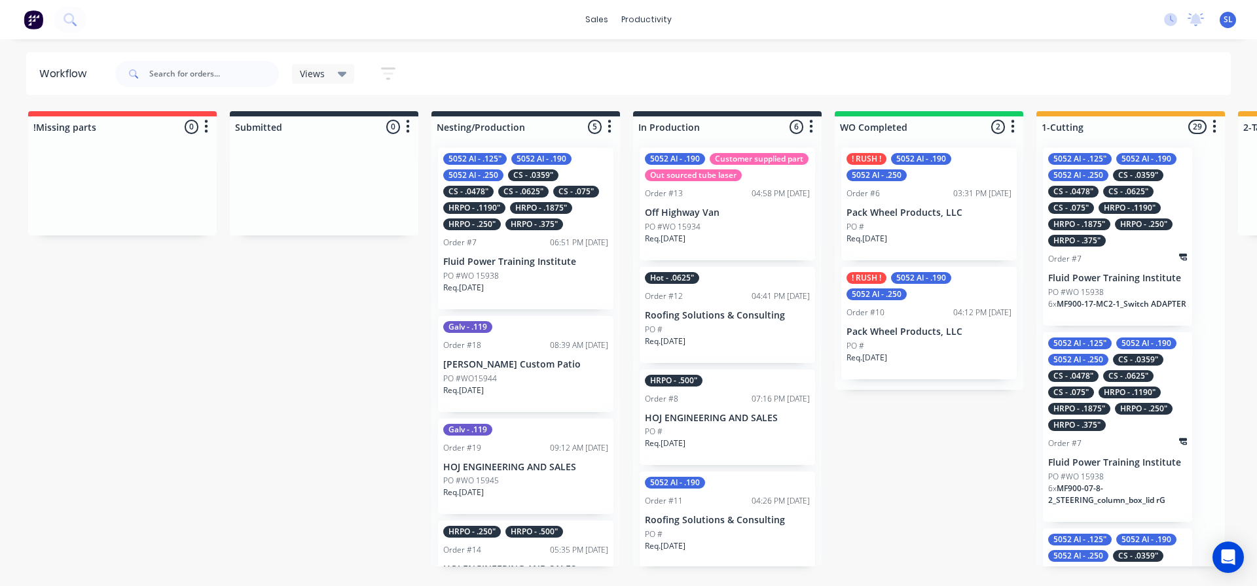
click at [923, 204] on div "! RUSH ! 5052 Al - .190 5052 Al - .250 Order #6 03:31 PM 06/10/25 Pack Wheel Pr…" at bounding box center [928, 204] width 175 height 113
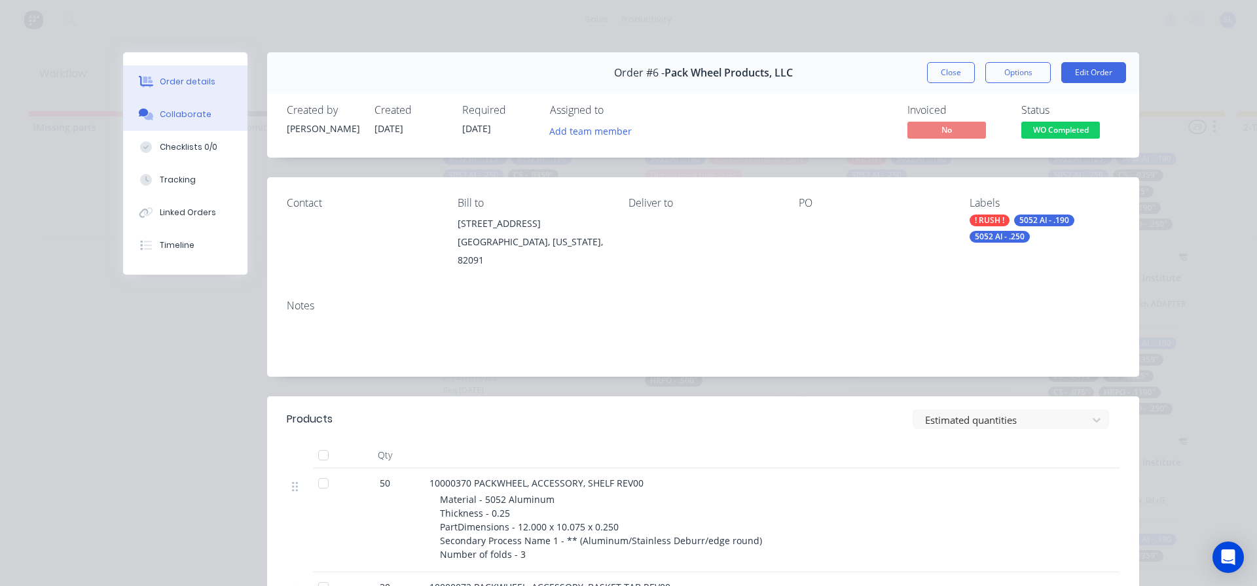
click at [170, 116] on div "Collaborate" at bounding box center [186, 115] width 52 height 12
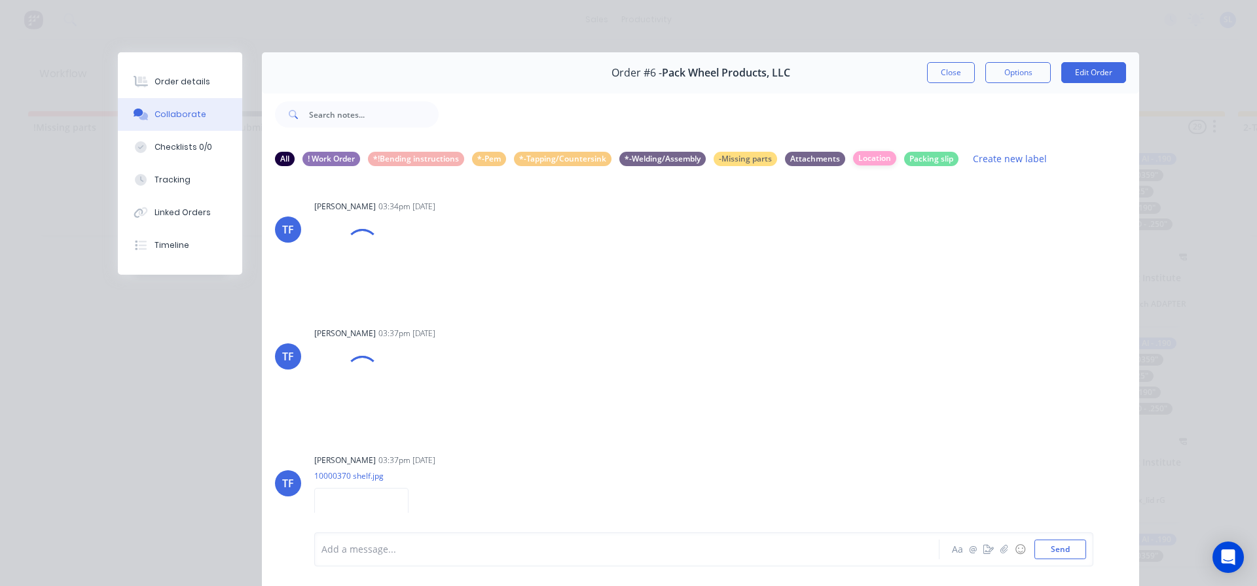
click at [865, 160] on div "Location" at bounding box center [874, 158] width 43 height 14
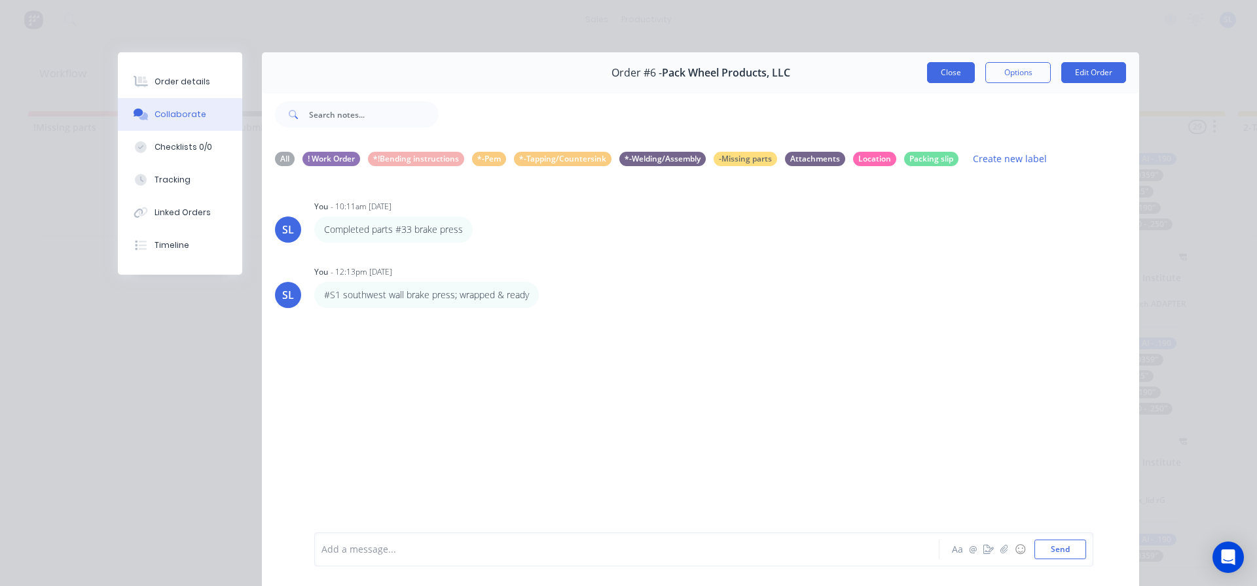
click at [942, 71] on button "Close" at bounding box center [951, 72] width 48 height 21
